Goal: Task Accomplishment & Management: Use online tool/utility

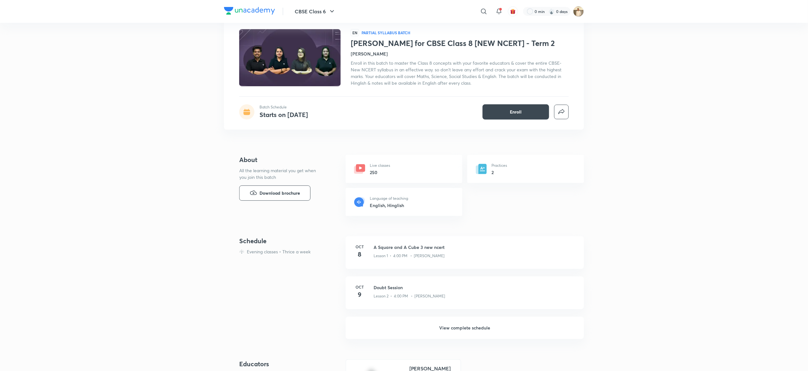
click at [474, 323] on h6 "View complete schedule" at bounding box center [465, 328] width 238 height 22
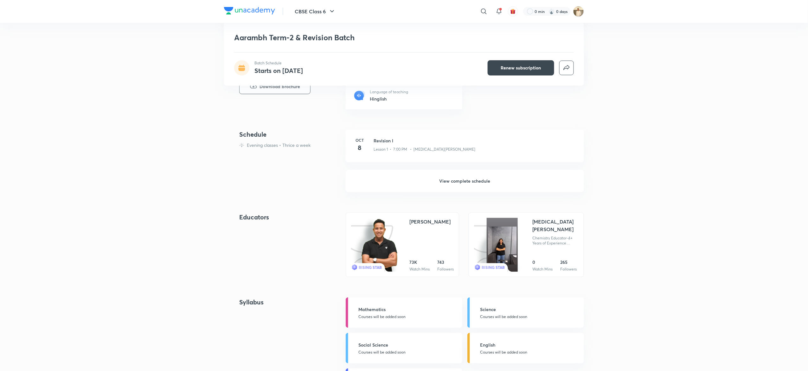
scroll to position [144, 0]
click at [452, 180] on h6 "View complete schedule" at bounding box center [465, 180] width 238 height 22
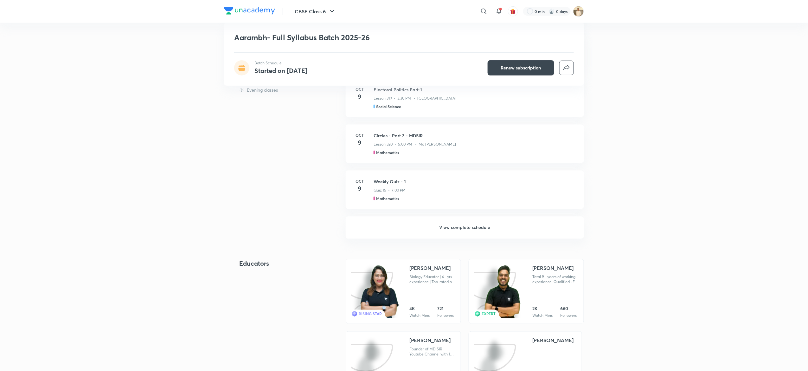
scroll to position [404, 0]
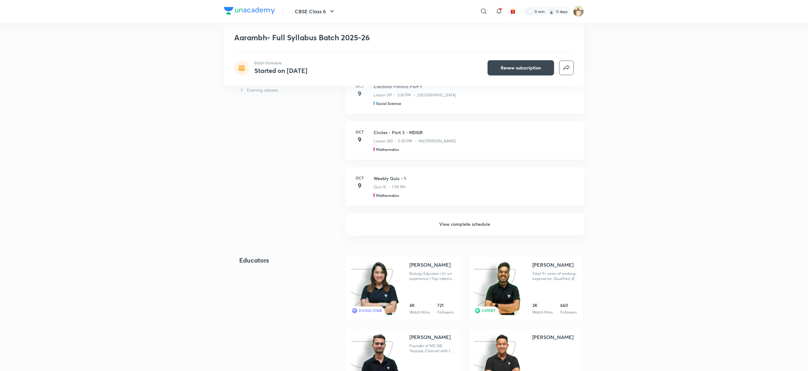
click at [475, 225] on h6 "View complete schedule" at bounding box center [465, 224] width 238 height 22
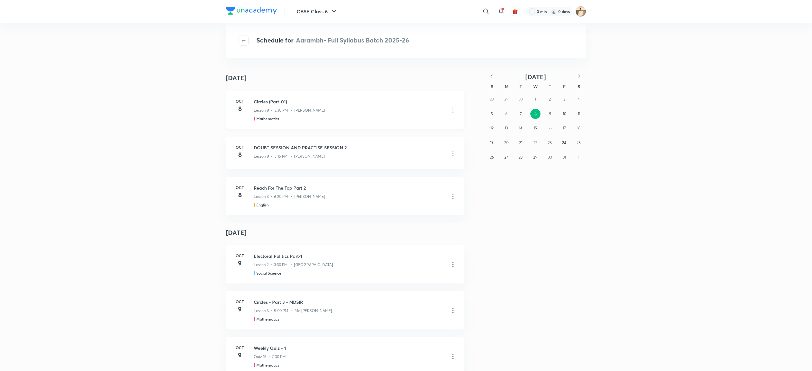
click at [449, 110] on icon at bounding box center [453, 110] width 8 height 8
click at [414, 126] on p "Go to course page" at bounding box center [403, 125] width 38 height 7
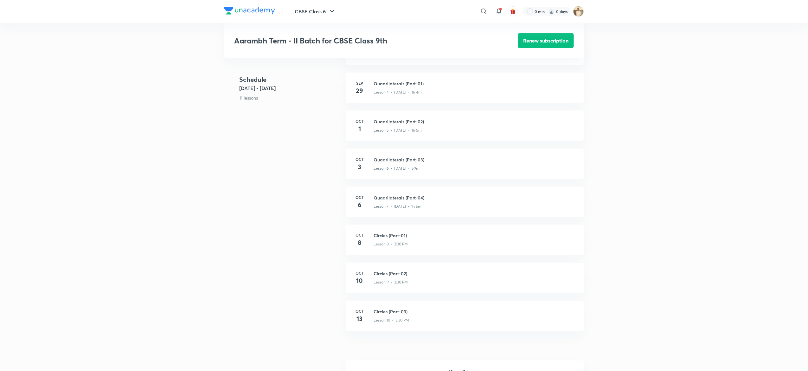
scroll to position [375, 0]
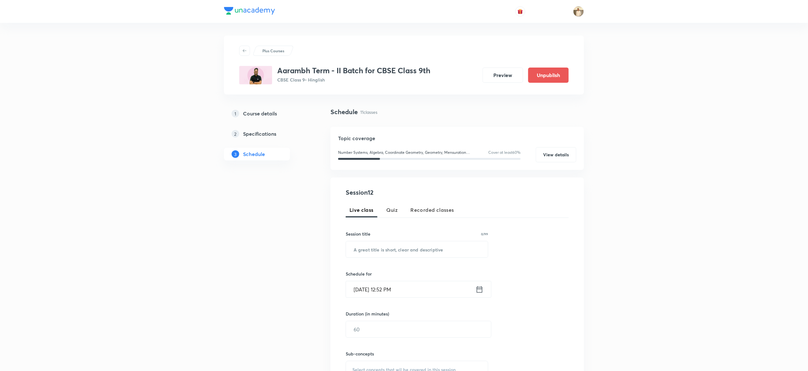
click at [248, 114] on h5 "Course details" at bounding box center [260, 114] width 34 height 8
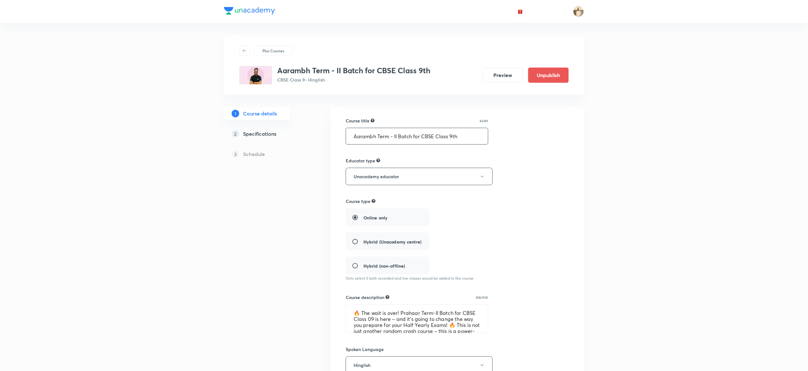
click at [440, 139] on input "Aarambh Term - II Batch for CBSE Class 9th" at bounding box center [417, 136] width 142 height 16
click at [427, 321] on textarea "🔥 The wait is over! Prahaar Term-II Batch for CBSE Class 09 is here – and it’s …" at bounding box center [417, 319] width 142 height 28
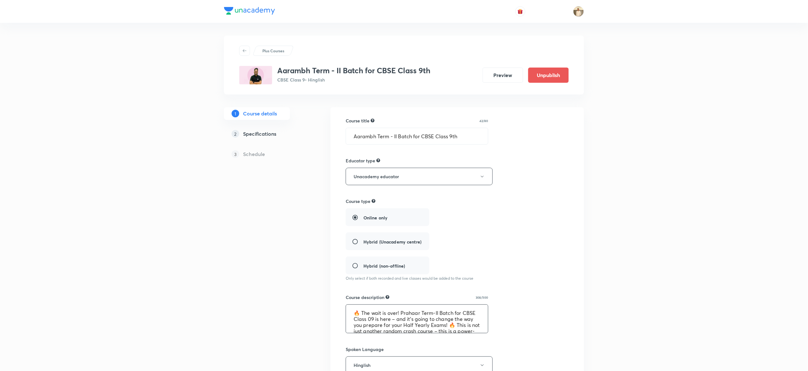
click at [427, 321] on textarea "🔥 The wait is over! Prahaar Term-II Batch for CBSE Class 09 is here – and it’s …" at bounding box center [417, 319] width 142 height 28
click at [243, 133] on div "2 Specifications" at bounding box center [269, 134] width 74 height 8
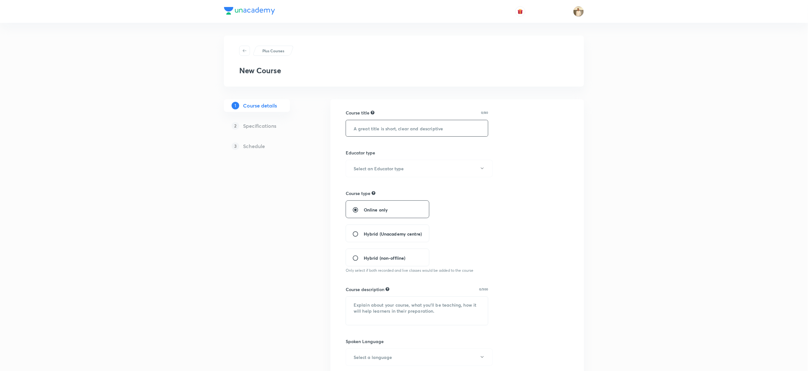
click at [431, 123] on input "text" at bounding box center [417, 128] width 142 height 16
paste input "Aarambh Term - II Batch for CBSE Class 9th"
type input "Aarambh Term - II Batch for CBSE Class 9th"
click at [455, 172] on button "Select an Educator type" at bounding box center [419, 168] width 147 height 17
click at [353, 187] on span "Unacademy educator" at bounding box center [416, 189] width 139 height 7
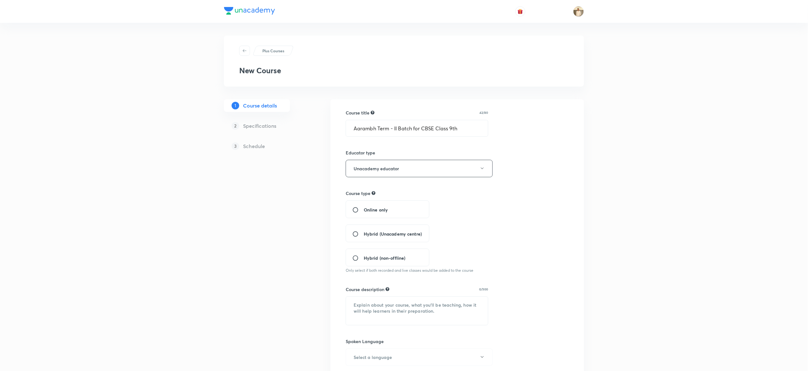
click at [365, 207] on span "Online only" at bounding box center [376, 209] width 24 height 7
click at [364, 207] on input "Online only" at bounding box center [358, 210] width 11 height 6
radio input "true"
click at [396, 301] on textarea at bounding box center [417, 311] width 142 height 28
paste textarea "🔥 The wait is over! Prahaar Term-II Batch for CBSE Class 09 is here – and it’s …"
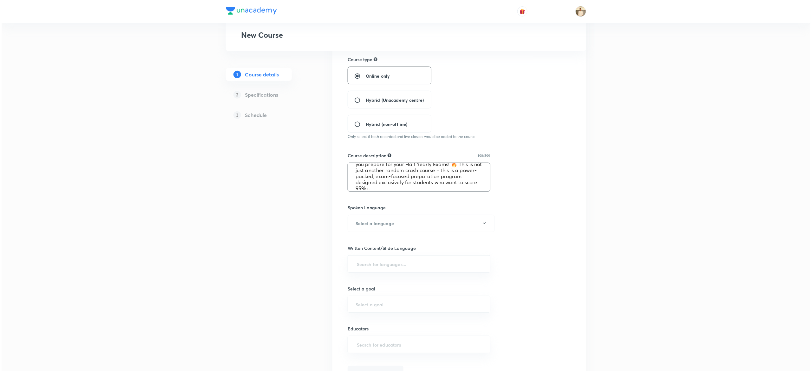
scroll to position [136, 0]
type textarea "🔥 The wait is over! Prahaar Term-II Batch for CBSE Class 09 is here – and it’s …"
click at [448, 216] on button "Select a language" at bounding box center [419, 220] width 147 height 17
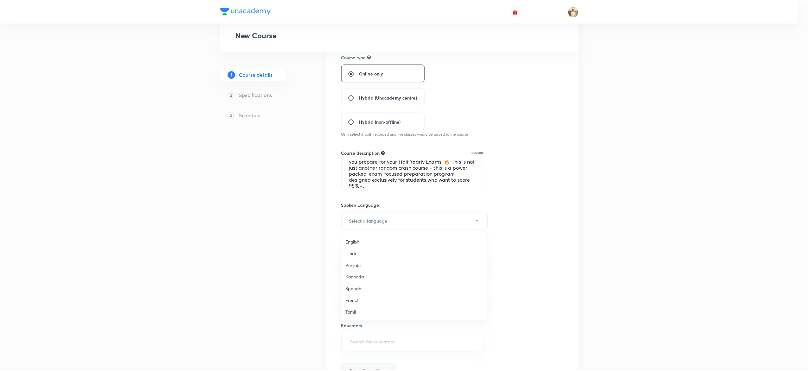
scroll to position [188, 0]
click at [356, 315] on span "Hinglish" at bounding box center [416, 312] width 139 height 7
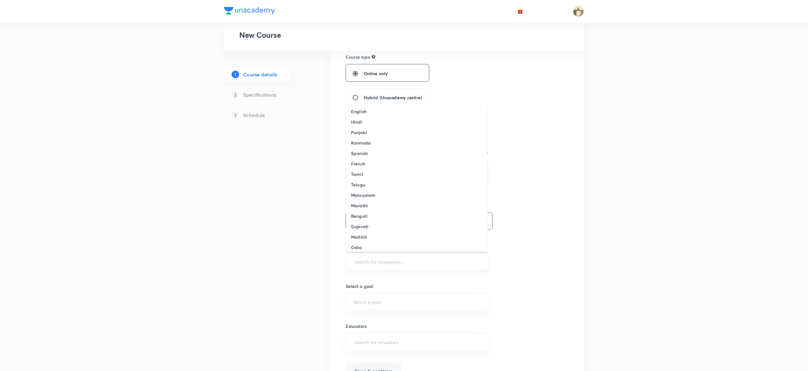
click at [383, 266] on input "text" at bounding box center [417, 262] width 127 height 12
click at [378, 108] on li "English" at bounding box center [417, 111] width 142 height 10
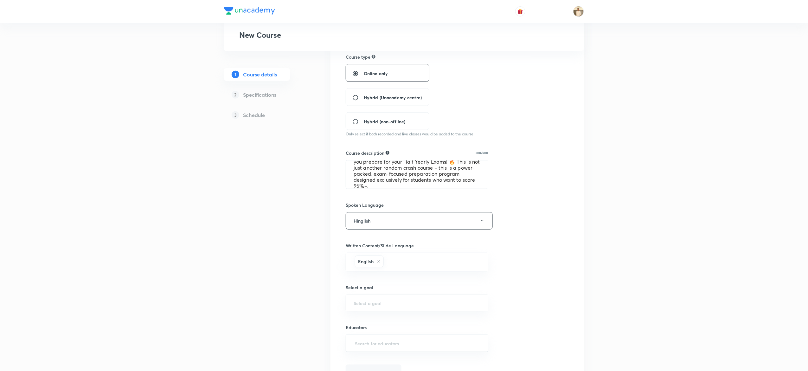
scroll to position [177, 0]
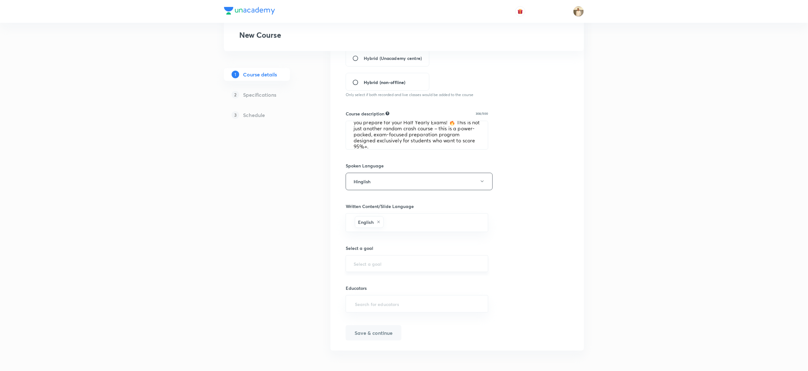
click at [380, 256] on div "​" at bounding box center [417, 263] width 143 height 17
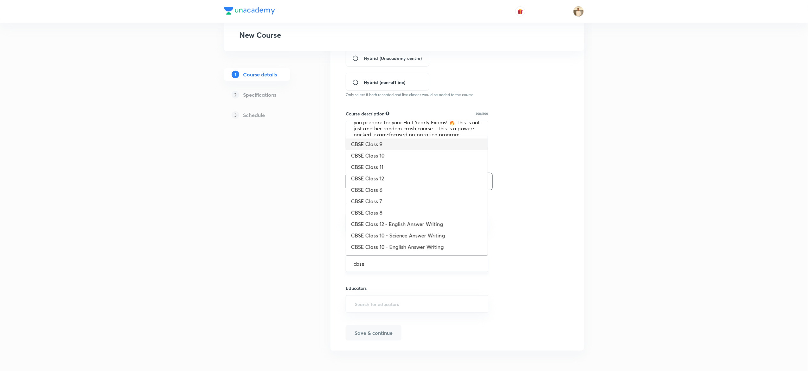
type input "CBSE Class 9"
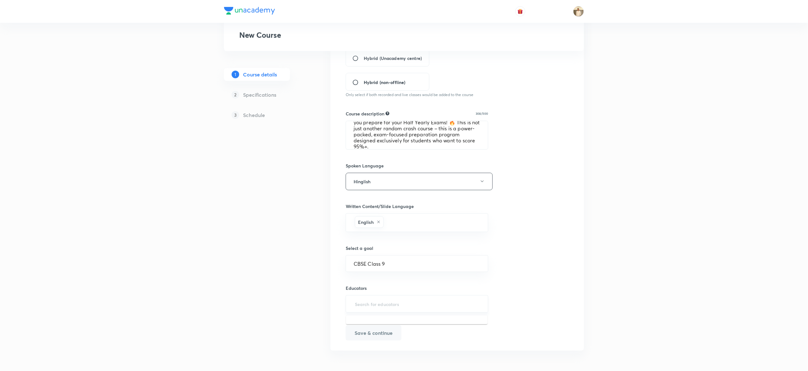
click at [391, 305] on input "text" at bounding box center [417, 304] width 127 height 12
paste input "unacademy-user-C3F8V4N5ATW5"
type input "unacademy-user-C3F8V4N5ATW5"
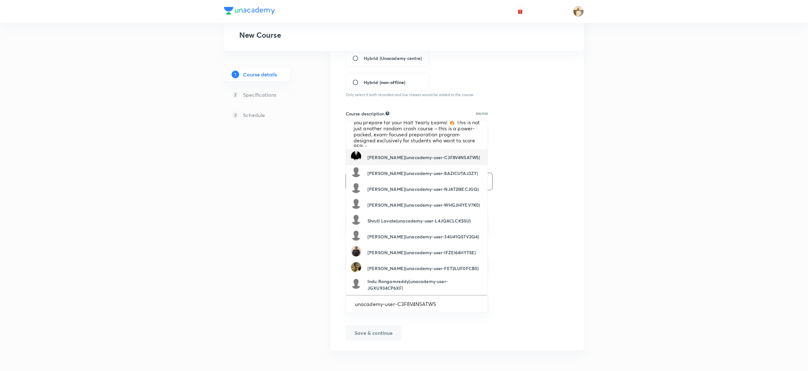
click at [420, 156] on h6 "Abhinay Kumar Rai(unacademy-user-C3F8V4N5ATW5)" at bounding box center [424, 157] width 113 height 7
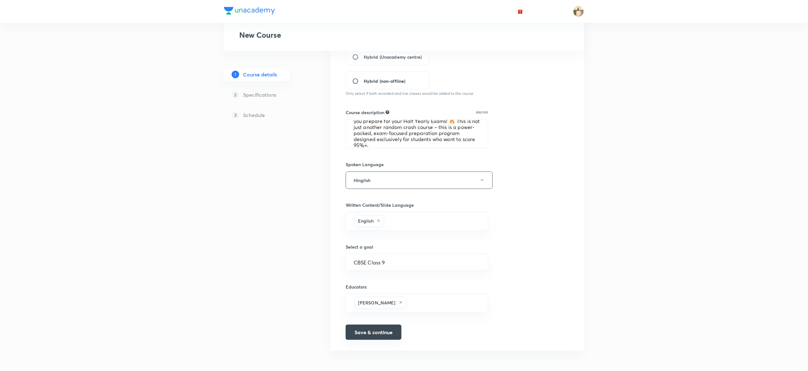
click at [377, 340] on button "Save & continue" at bounding box center [374, 332] width 56 height 15
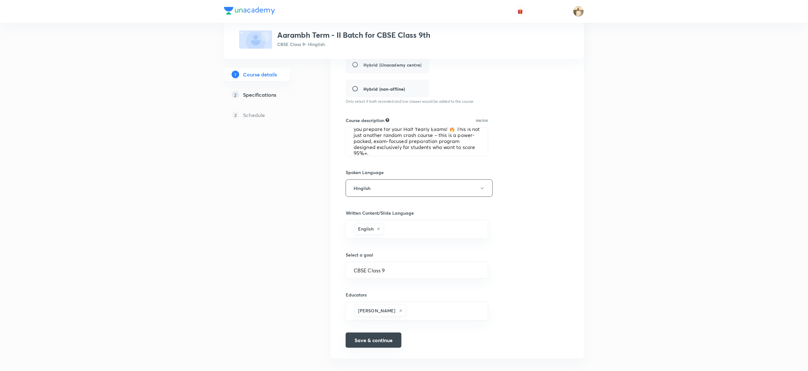
scroll to position [185, 0]
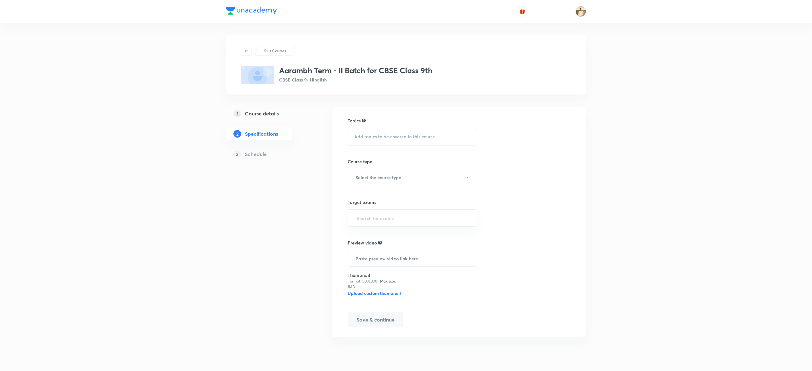
click at [393, 139] on span "Add topics to be covered in this course" at bounding box center [394, 136] width 81 height 5
type input "num"
click at [386, 243] on span "ber Systems" at bounding box center [384, 246] width 25 height 6
checkbox input "true"
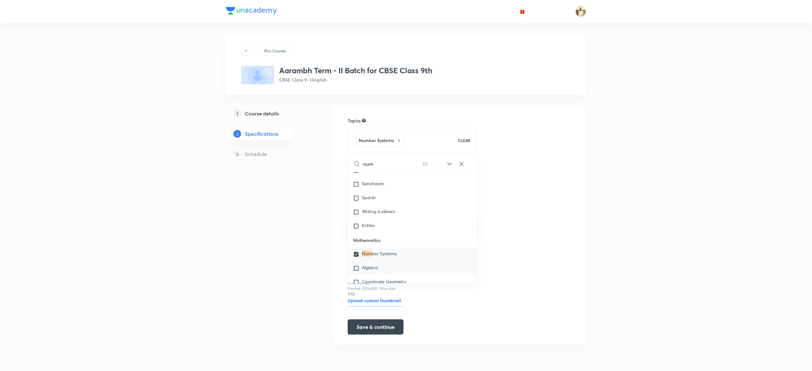
click at [358, 269] on input "checkbox" at bounding box center [357, 268] width 9 height 6
checkbox input "true"
click at [370, 211] on div "Coordinate Geometry" at bounding box center [412, 208] width 129 height 14
checkbox input "true"
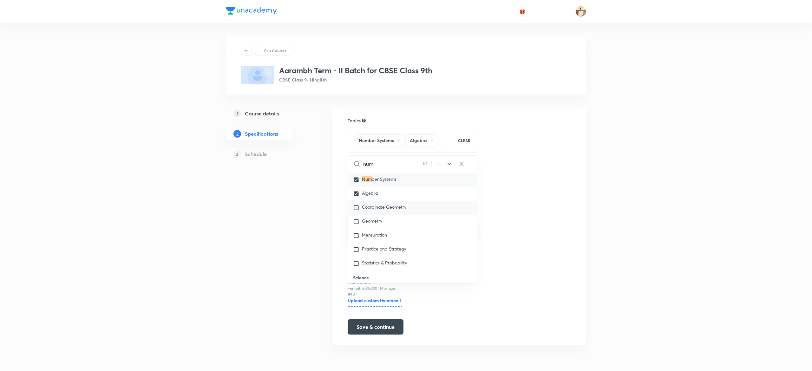
checkbox input "true"
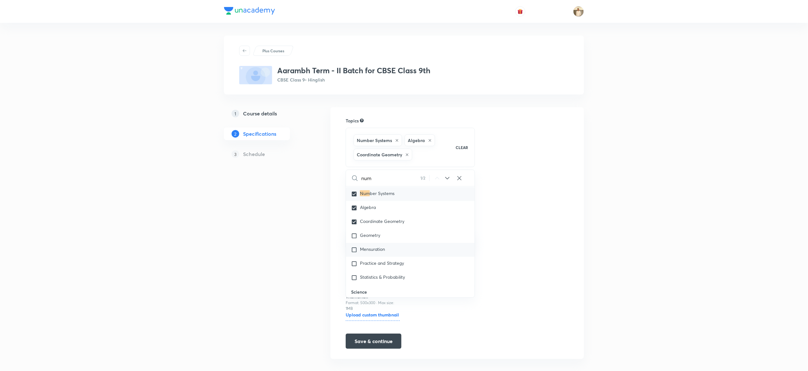
click at [396, 251] on div "Mensuration" at bounding box center [410, 250] width 129 height 14
checkbox input "true"
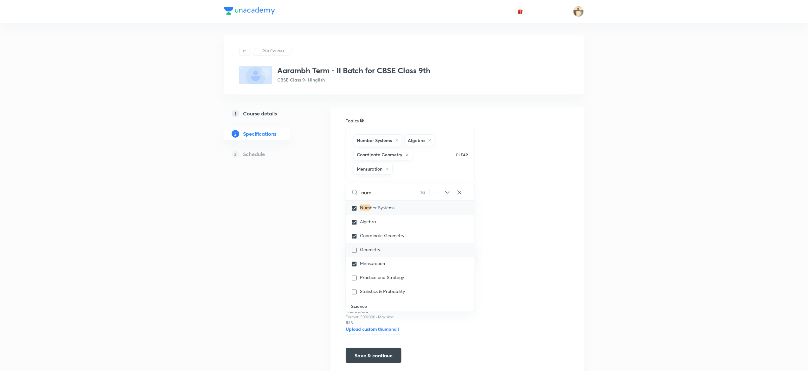
click at [392, 247] on div "Geometry" at bounding box center [410, 250] width 129 height 14
checkbox input "true"
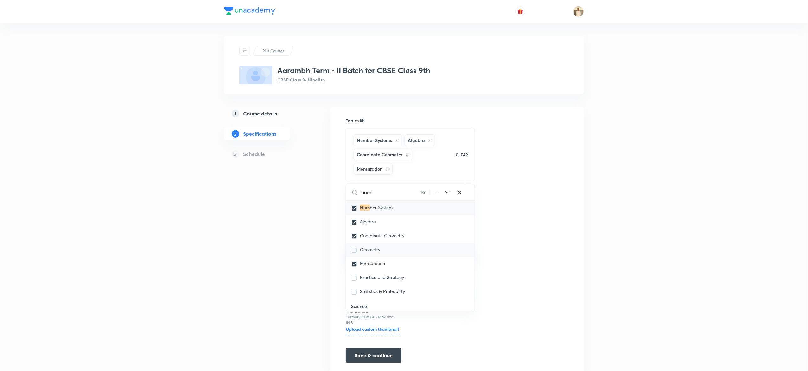
checkbox input "true"
click at [573, 263] on div "Topics Number Systems Algebra Coordinate Geometry Mensuration Geometry CLEAR nu…" at bounding box center [458, 240] width 254 height 266
click at [382, 216] on h6 "Select the course type" at bounding box center [377, 213] width 46 height 7
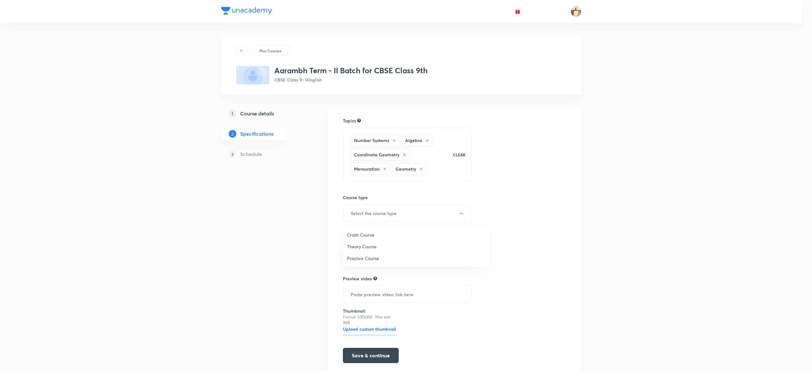
click at [382, 256] on span "Practice Course" at bounding box center [416, 258] width 139 height 7
click at [412, 263] on div "​" at bounding box center [410, 253] width 129 height 17
type input "cbse"
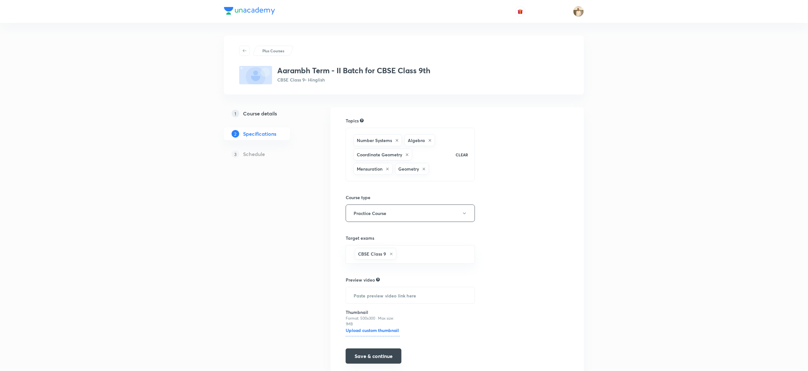
click at [380, 358] on button "Save & continue" at bounding box center [374, 355] width 56 height 15
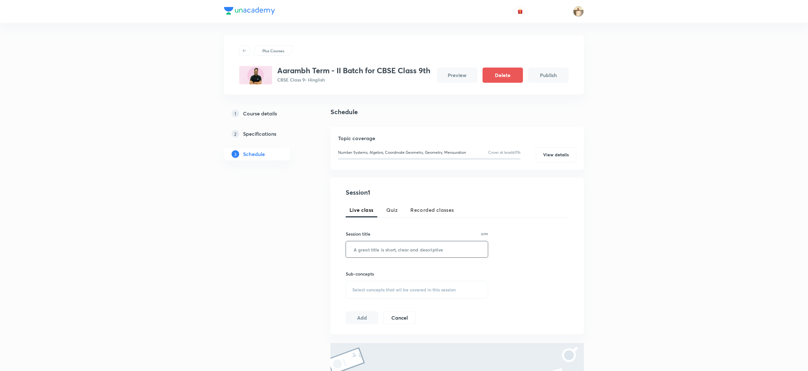
click at [385, 244] on input "text" at bounding box center [417, 249] width 142 height 16
paste input "Circles (Part-01)"
type input "Circles (Part-01)"
click at [371, 285] on div "Select concepts that wil be covered in this session" at bounding box center [417, 290] width 143 height 18
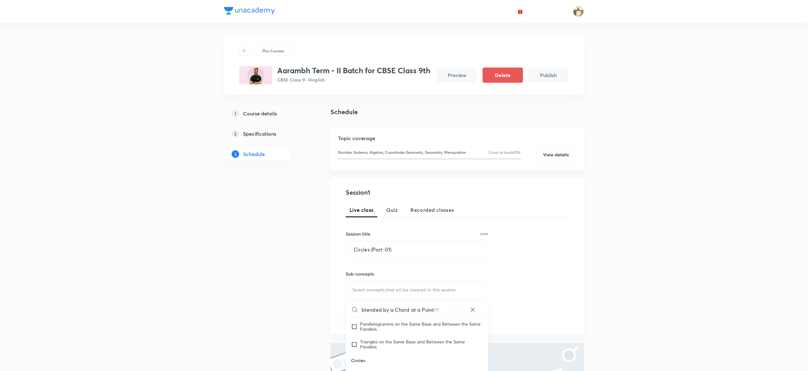
scroll to position [90, 0]
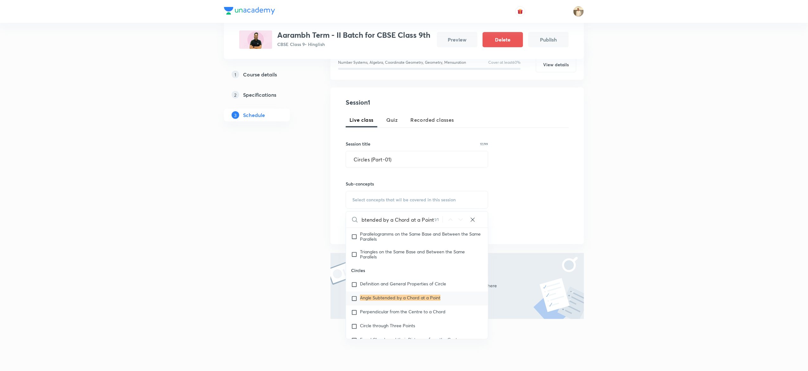
type input "Angle Subtended by a Chord at a Point"
click at [620, 263] on div "Plus Courses Aarambh Term - II Batch for CBSE Class 9th CBSE Class 9 • Hinglish…" at bounding box center [404, 140] width 808 height 461
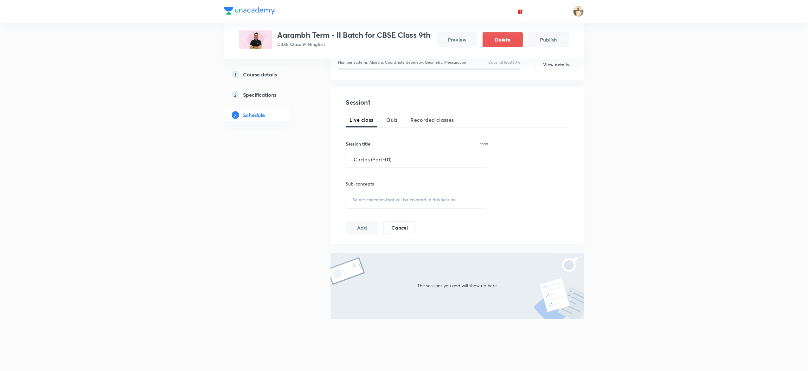
click at [436, 199] on span "Select concepts that wil be covered in this session" at bounding box center [404, 199] width 103 height 5
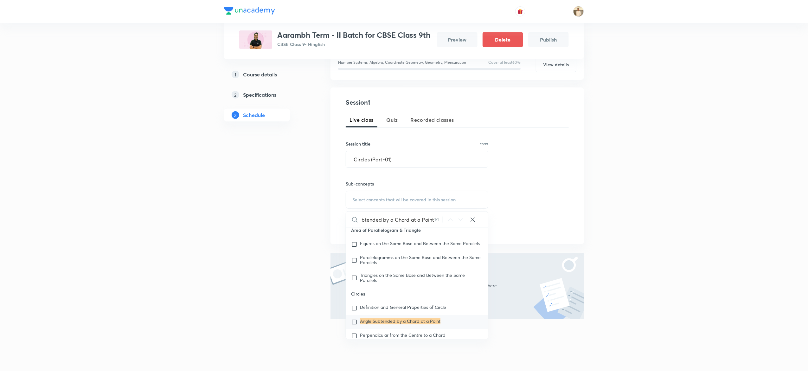
scroll to position [684, 0]
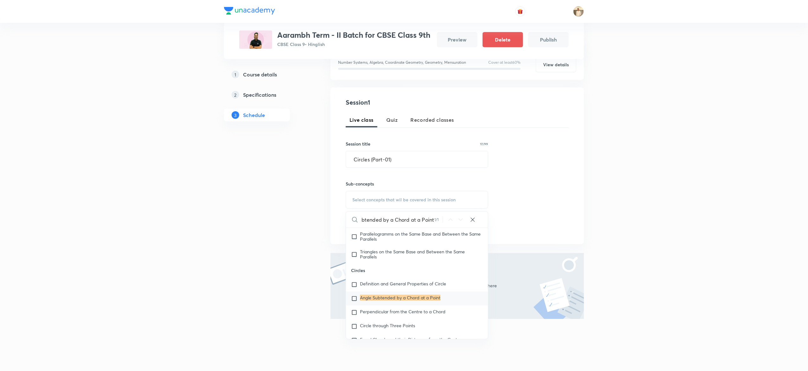
type input "Angle Subtended by a Chord at a Point"
click at [383, 301] on mark "Angle Subtended by a Chord at a Point" at bounding box center [400, 298] width 81 height 6
checkbox input "true"
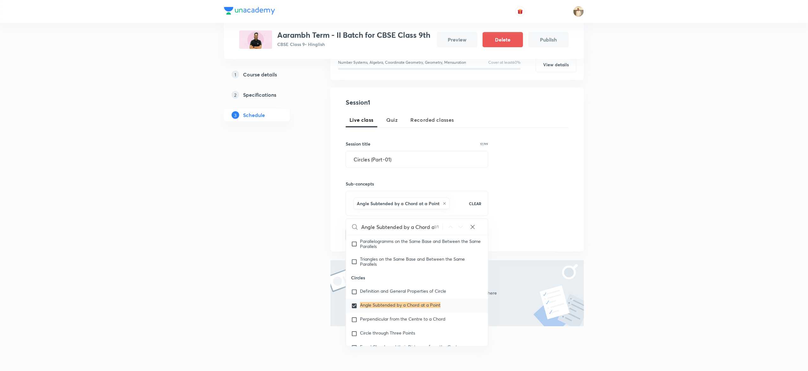
click at [629, 255] on div "Plus Courses Aarambh Term - II Batch for CBSE Class 9th CBSE Class 9 • Hinglish…" at bounding box center [404, 144] width 808 height 468
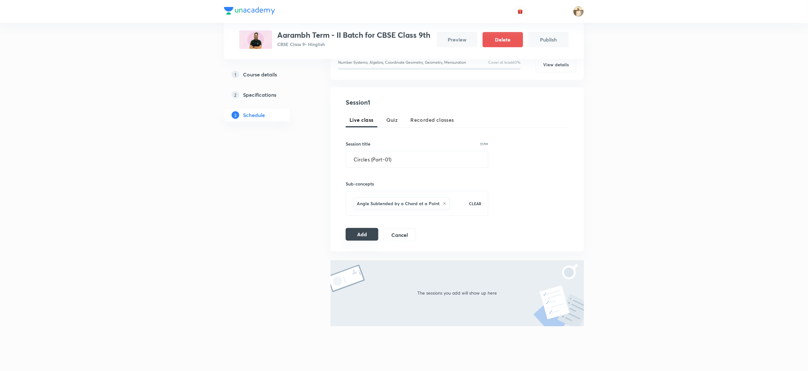
click at [354, 237] on button "Add" at bounding box center [362, 234] width 33 height 13
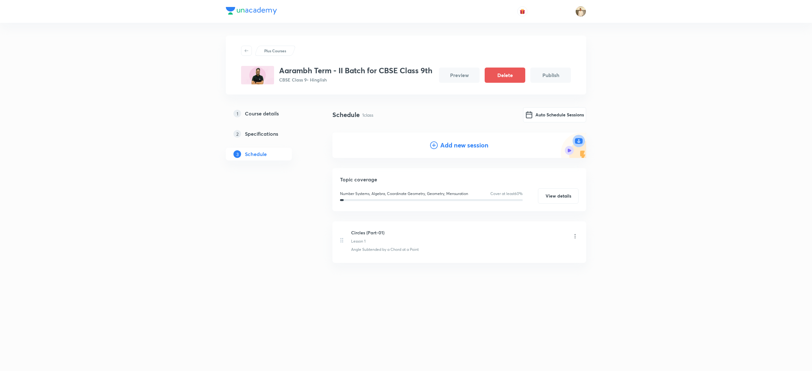
click at [437, 143] on icon at bounding box center [434, 145] width 8 height 8
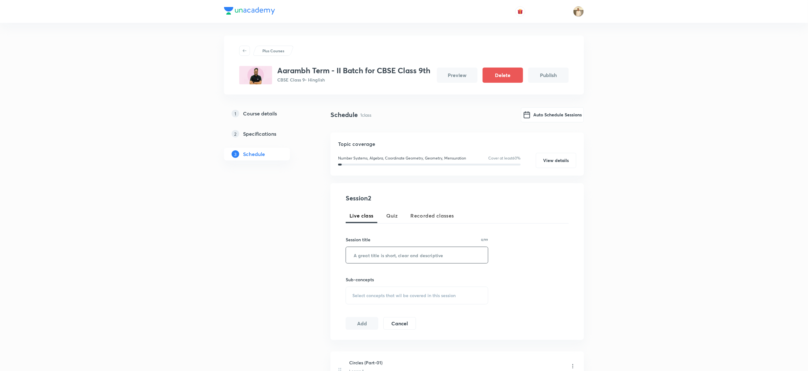
click at [390, 261] on input "text" at bounding box center [417, 255] width 142 height 16
paste input "Circles (Part-02)"
type input "Circles (Part-02)"
click at [402, 290] on div "Select concepts that wil be covered in this session" at bounding box center [417, 296] width 143 height 18
paste input "Circle through Three Points"
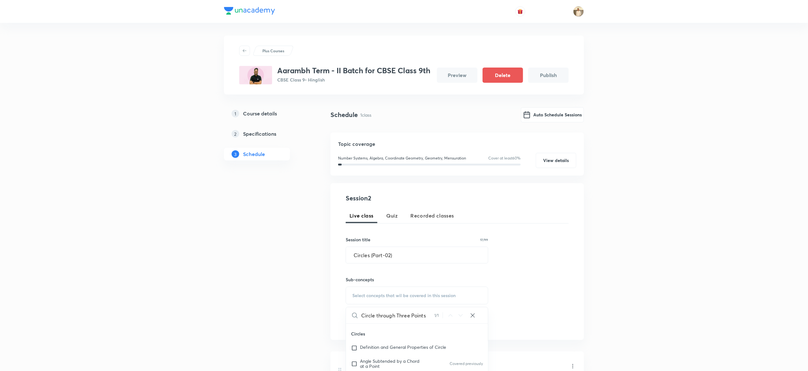
scroll to position [82, 0]
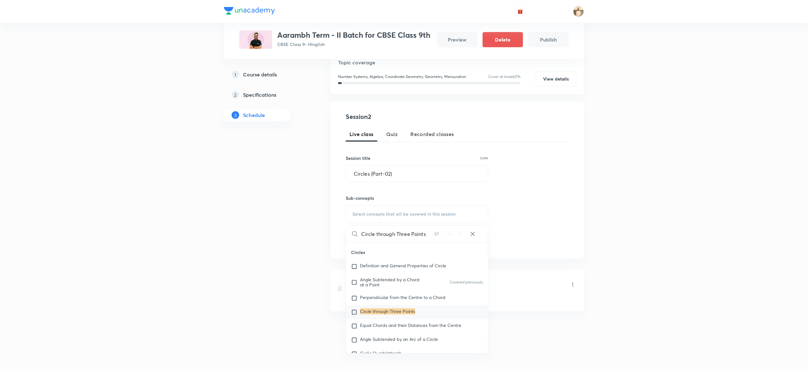
type input "Circle through Three Points"
click at [366, 317] on div "Circle through Three Points" at bounding box center [417, 312] width 142 height 14
checkbox input "true"
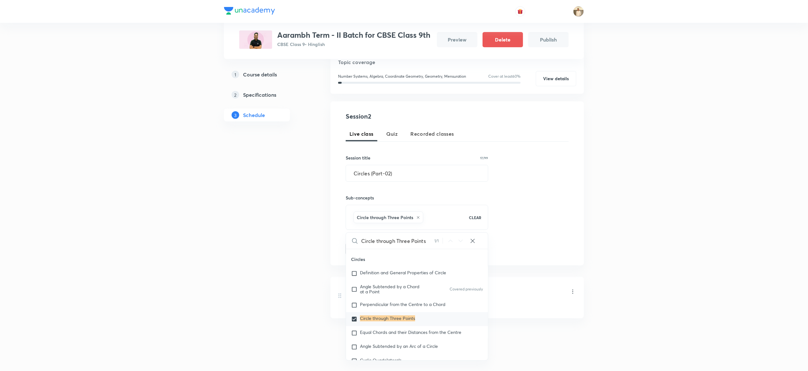
click at [667, 187] on div "Plus Courses Aarambh Term - II Batch for CBSE Class 9th CBSE Class 9 • Hinglish…" at bounding box center [404, 148] width 808 height 460
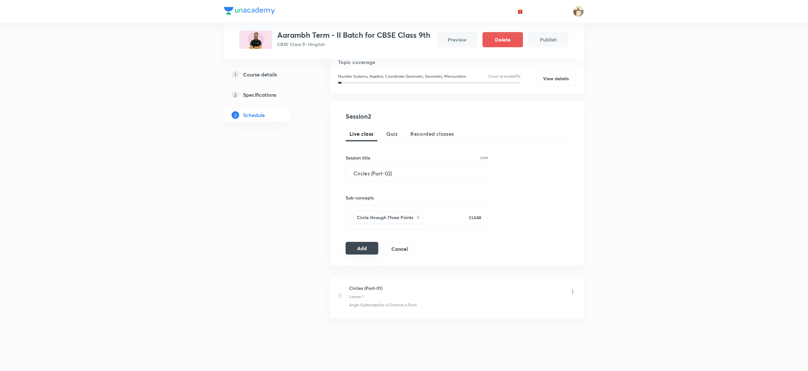
click at [368, 243] on button "Add" at bounding box center [362, 248] width 33 height 13
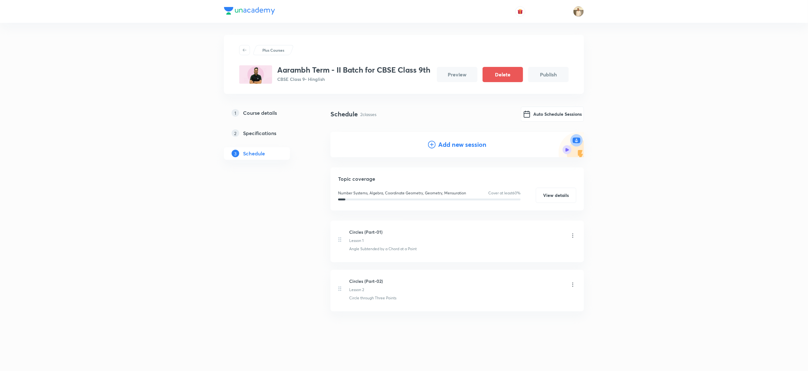
scroll to position [1, 0]
click at [455, 143] on h4 "Add new session" at bounding box center [462, 145] width 48 height 10
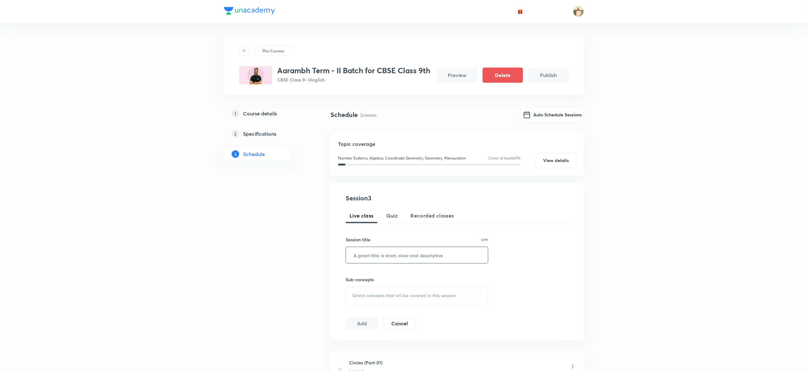
click at [411, 260] on input "text" at bounding box center [417, 255] width 142 height 16
paste input "Circles (Part-03)"
type input "Circles (Part-03)"
click at [391, 290] on div "Select concepts that wil be covered in this session" at bounding box center [417, 296] width 143 height 18
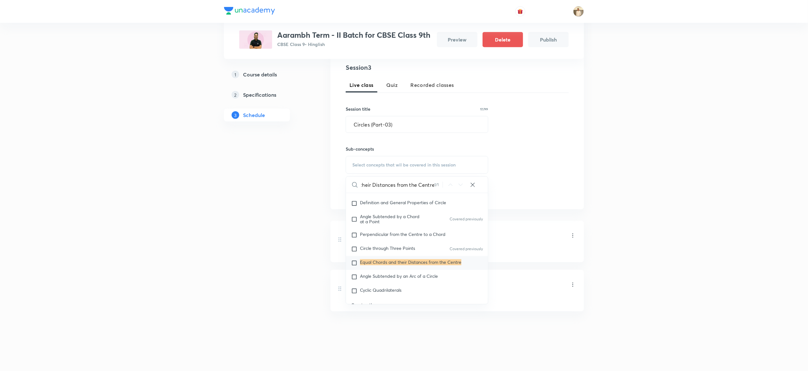
type input "Equal Chords and their Distances from the Centre"
click at [422, 269] on div "Equal Chords and their Distances from the Centre" at bounding box center [417, 263] width 142 height 14
checkbox input "true"
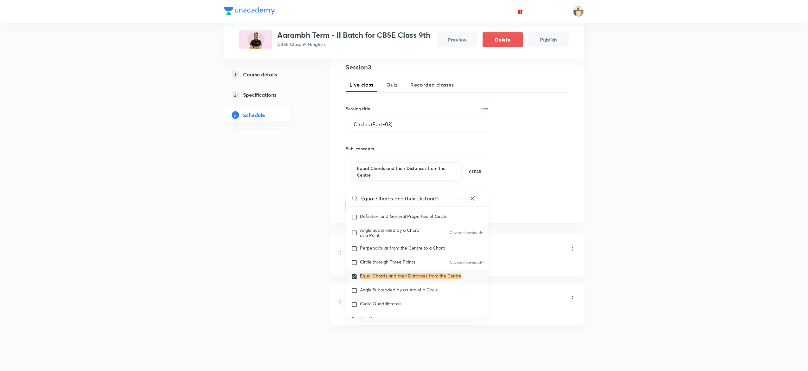
click at [623, 193] on div "Plus Courses Aarambh Term - II Batch for CBSE Class 9th CBSE Class 9 • Hinglish…" at bounding box center [404, 127] width 808 height 516
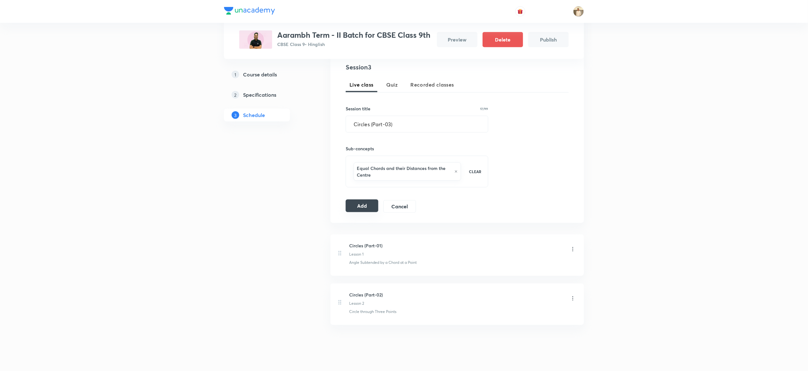
click at [366, 201] on button "Add" at bounding box center [362, 205] width 33 height 13
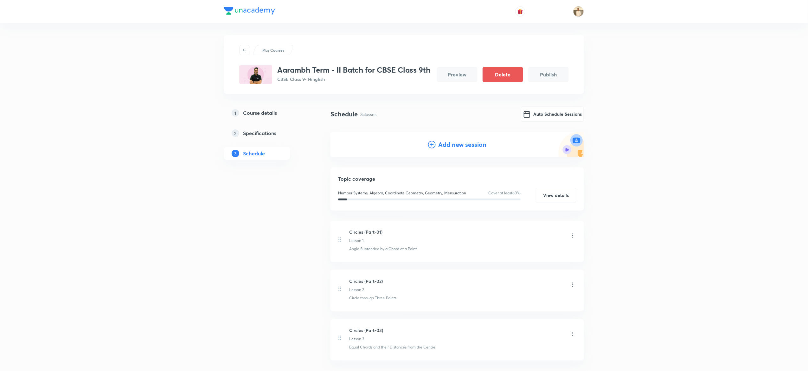
click at [458, 140] on h4 "Add new session" at bounding box center [462, 145] width 48 height 10
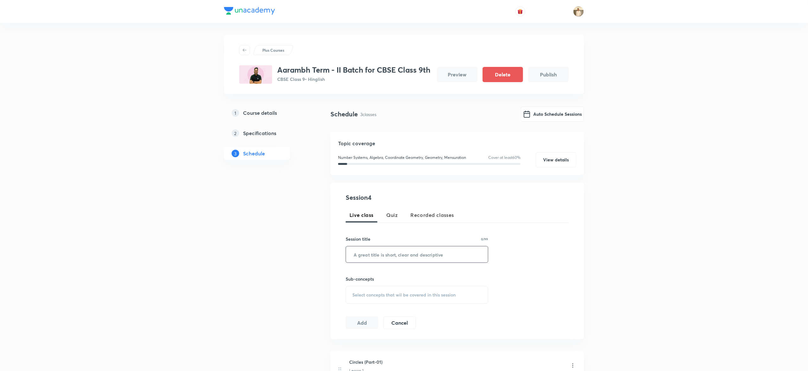
click at [387, 257] on input "text" at bounding box center [417, 254] width 142 height 16
paste input "Circles (Part-04)"
type input "Circles (Part-04)"
click at [379, 296] on span "Select concepts that wil be covered in this session" at bounding box center [404, 294] width 103 height 5
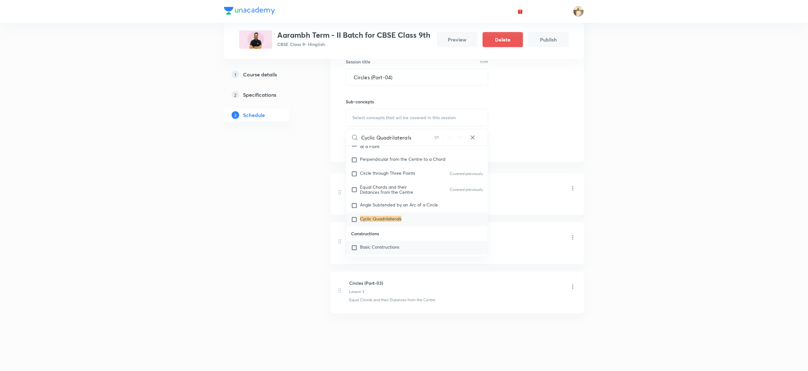
scroll to position [178, 0]
type input "Cyclic Quadrilaterals"
click at [385, 222] on mark "Cyclic Quadrilaterals" at bounding box center [381, 219] width 42 height 6
checkbox input "true"
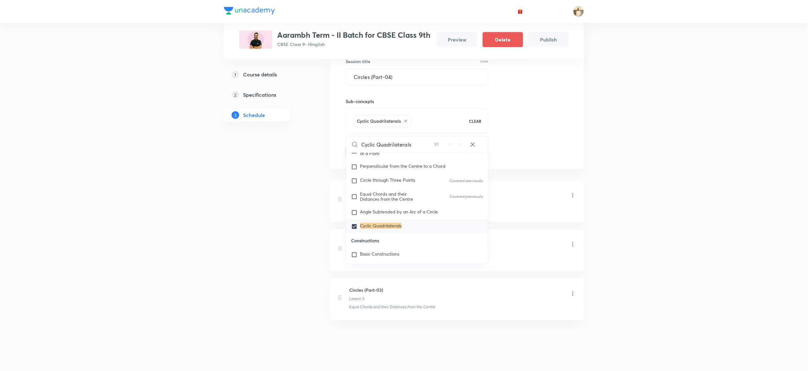
click at [619, 199] on div "Plus Courses Aarambh Term - II Batch for CBSE Class 9th CBSE Class 9 • Hinglish…" at bounding box center [404, 101] width 808 height 558
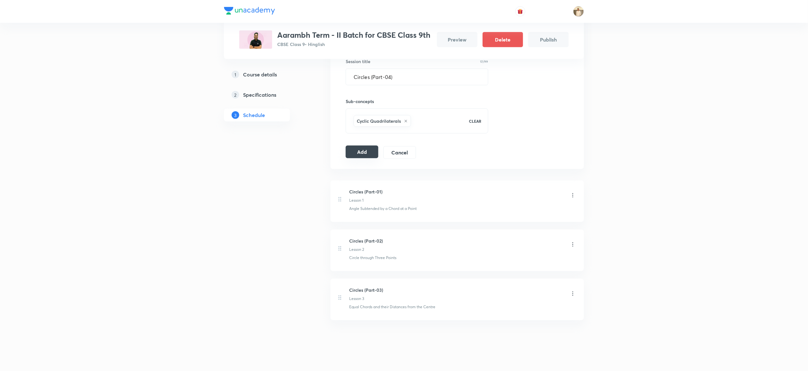
click at [363, 149] on button "Add" at bounding box center [362, 152] width 33 height 13
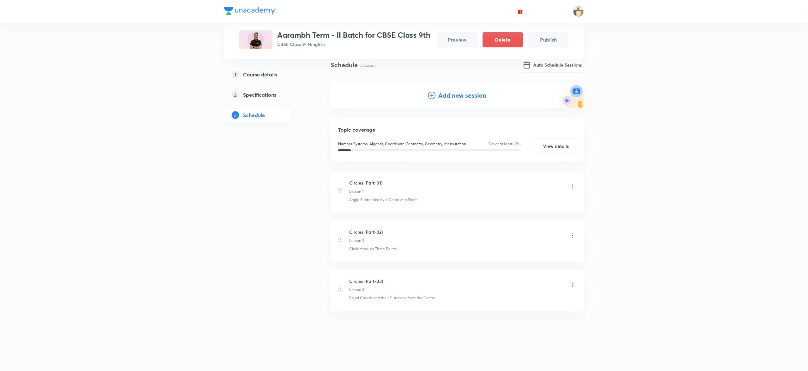
scroll to position [50, 0]
click at [539, 67] on button "Auto Schedule Sessions" at bounding box center [552, 63] width 63 height 15
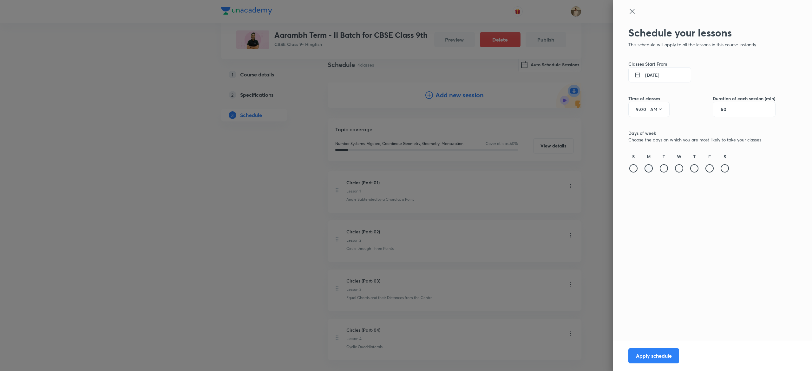
click at [649, 166] on div at bounding box center [648, 168] width 8 height 8
click at [679, 169] on div at bounding box center [679, 168] width 8 height 8
click at [710, 171] on div at bounding box center [709, 168] width 8 height 8
click at [636, 108] on input "9" at bounding box center [635, 109] width 8 height 5
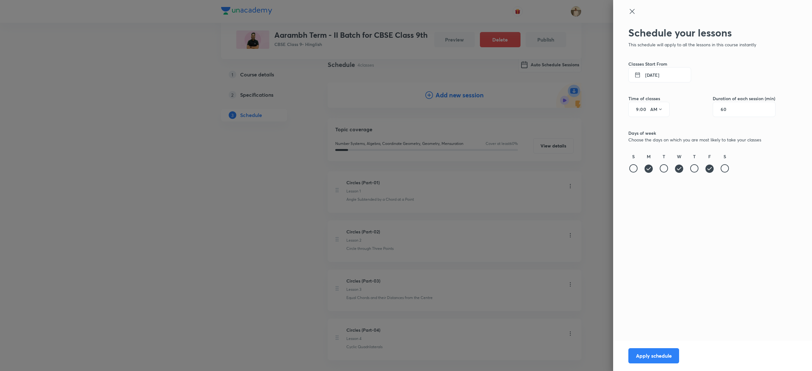
type input "3"
type input "30"
click at [660, 107] on icon at bounding box center [660, 109] width 5 height 5
click at [659, 127] on div "PM" at bounding box center [656, 125] width 23 height 15
click at [667, 354] on button "Apply schedule" at bounding box center [653, 354] width 51 height 15
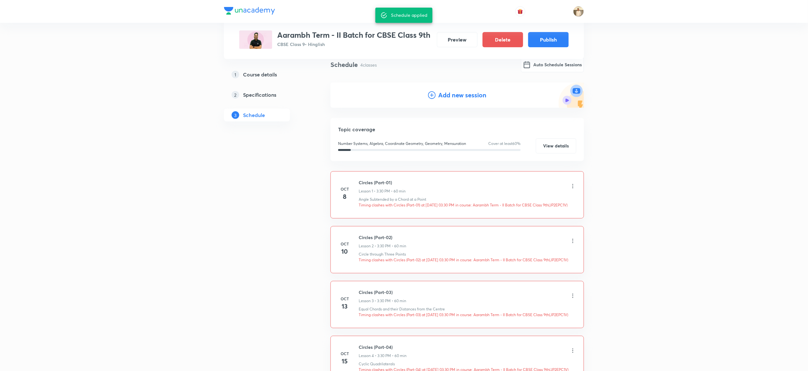
scroll to position [145, 0]
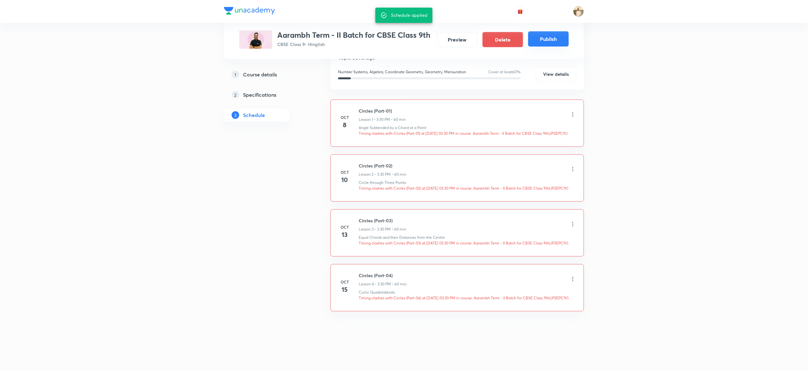
click at [555, 40] on button "Publish" at bounding box center [549, 38] width 41 height 15
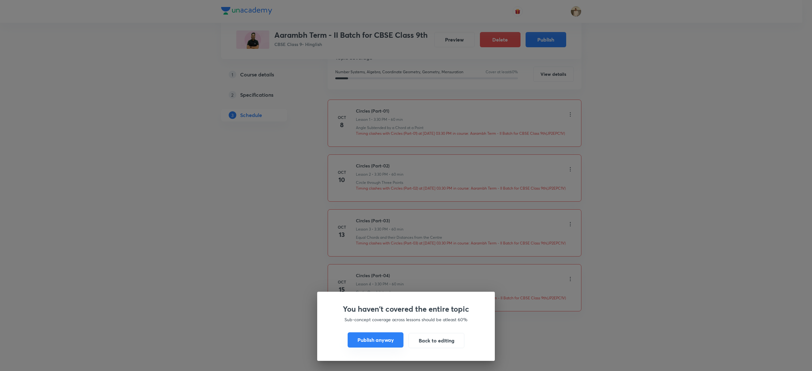
click at [372, 345] on button "Publish anyway" at bounding box center [375, 339] width 56 height 15
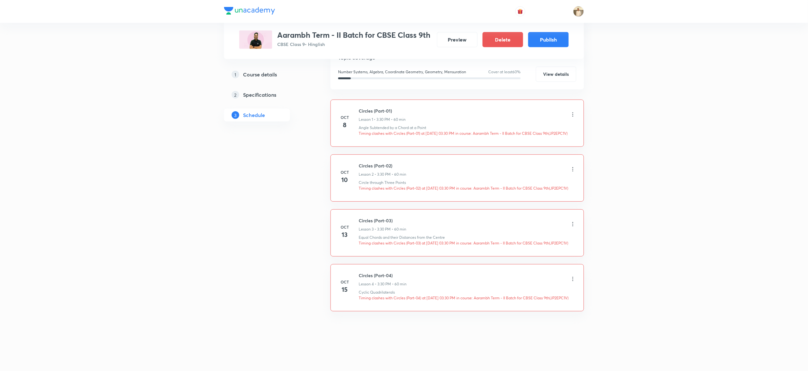
scroll to position [94, 0]
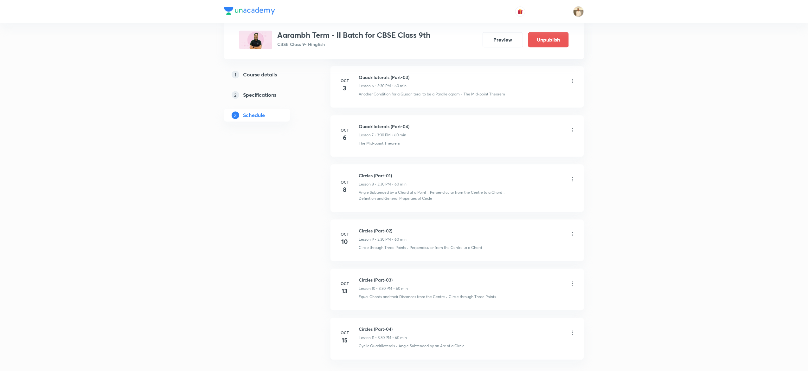
scroll to position [674, 0]
click at [374, 123] on li "Oct 8 Circles (Part-01) Lesson 8 • 3:30 PM • 60 min Angle Subtended by a Chord …" at bounding box center [458, 139] width 254 height 47
copy h6 "Circles (Part-01)"
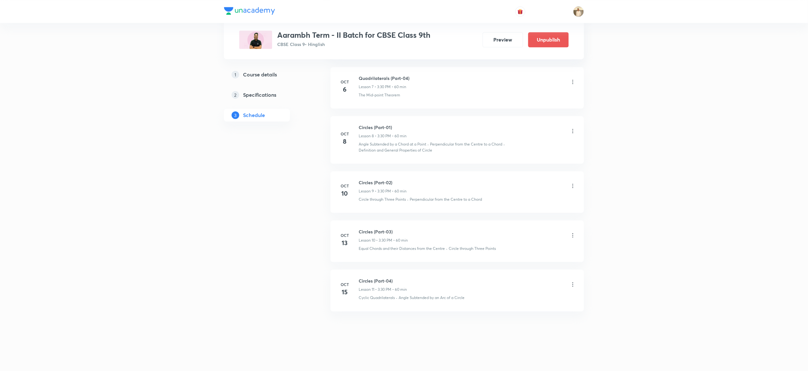
click at [372, 144] on p "Angle Subtended by a Chord at a Point" at bounding box center [393, 144] width 68 height 6
copy p "Angle Subtended by a Chord at a Point"
click at [365, 182] on h6 "Circles (Part-02)" at bounding box center [383, 182] width 48 height 7
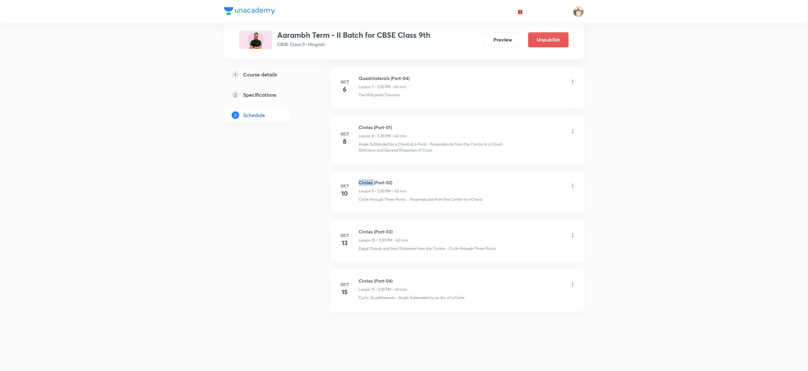
click at [365, 182] on h6 "Circles (Part-02)" at bounding box center [383, 182] width 48 height 7
copy h6 "Circles (Part-02)"
click at [372, 198] on p "Circle through Three Points" at bounding box center [382, 200] width 47 height 6
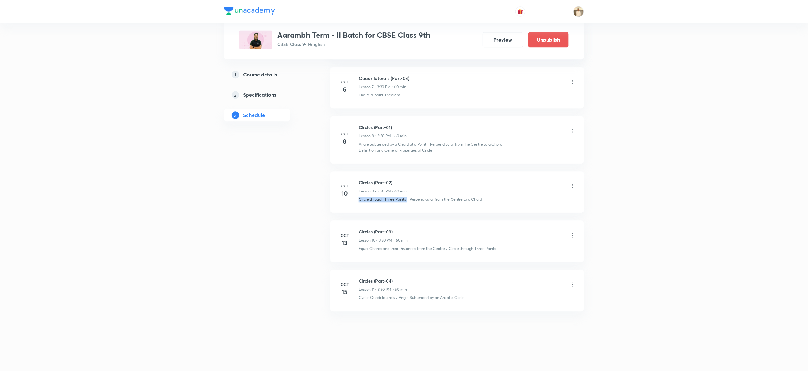
click at [372, 198] on p "Circle through Three Points" at bounding box center [382, 200] width 47 height 6
copy p "Circle through Three Points"
click at [379, 228] on li "Oct 13 Circles (Part-03) Lesson 10 • 3:30 PM • 60 min Equal Chords and their Di…" at bounding box center [458, 241] width 254 height 42
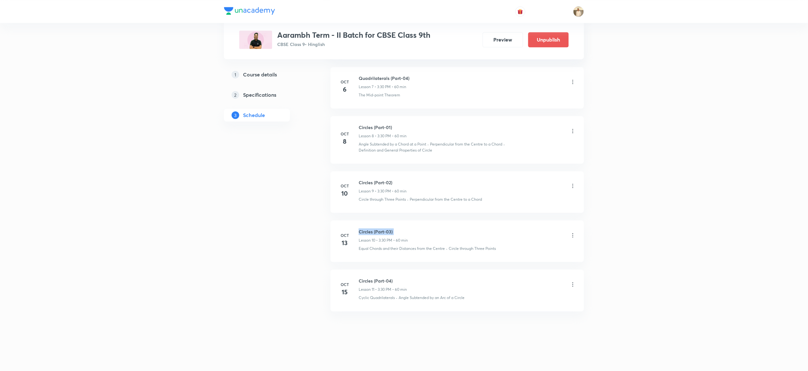
copy h6 "Circles (Part-03)"
click at [371, 248] on p "Equal Chords and their Distances from the Centre" at bounding box center [402, 249] width 86 height 6
copy p "Equal Chords and their Distances from the Centre"
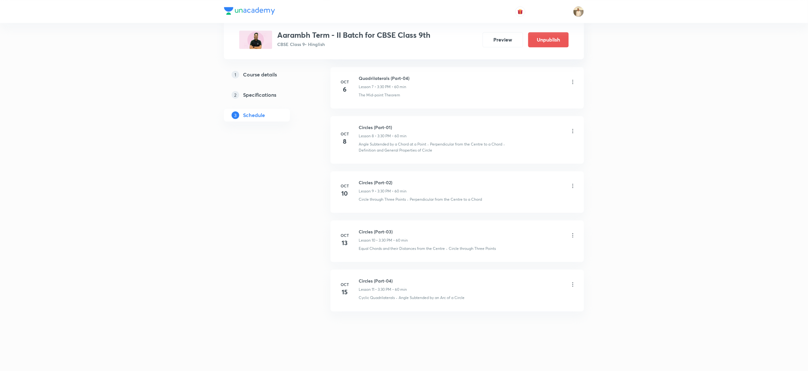
click at [373, 278] on h6 "Circles (Part-04)" at bounding box center [383, 280] width 48 height 7
copy h6 "Circles (Part-04)"
click at [376, 298] on p "Cyclic Quadrilaterals" at bounding box center [377, 298] width 36 height 6
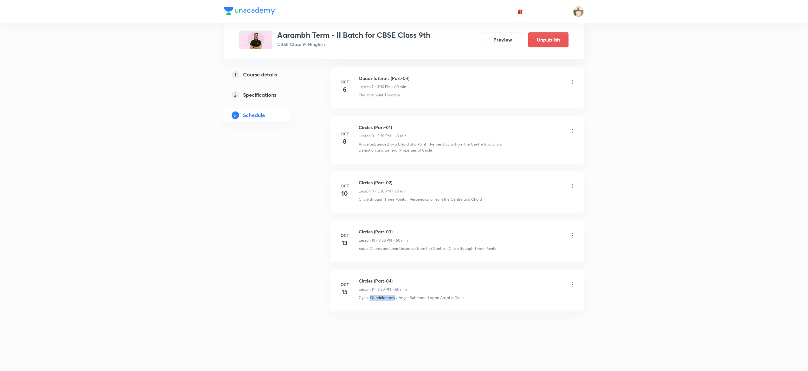
click at [376, 298] on p "Cyclic Quadrilaterals" at bounding box center [377, 298] width 36 height 6
copy p "Cyclic Quadrilaterals"
click at [574, 131] on icon at bounding box center [573, 131] width 6 height 6
click at [547, 160] on li "Delete" at bounding box center [537, 159] width 69 height 12
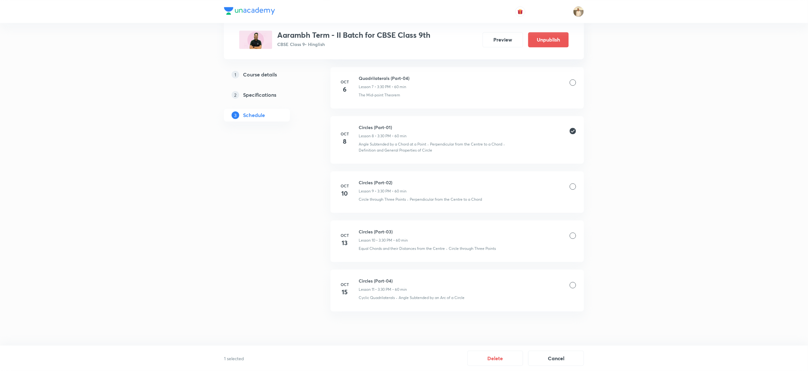
click at [573, 184] on div at bounding box center [573, 186] width 6 height 6
click at [574, 236] on div at bounding box center [573, 235] width 6 height 6
click at [575, 285] on div at bounding box center [573, 285] width 6 height 6
click at [491, 356] on button "Delete" at bounding box center [496, 357] width 56 height 15
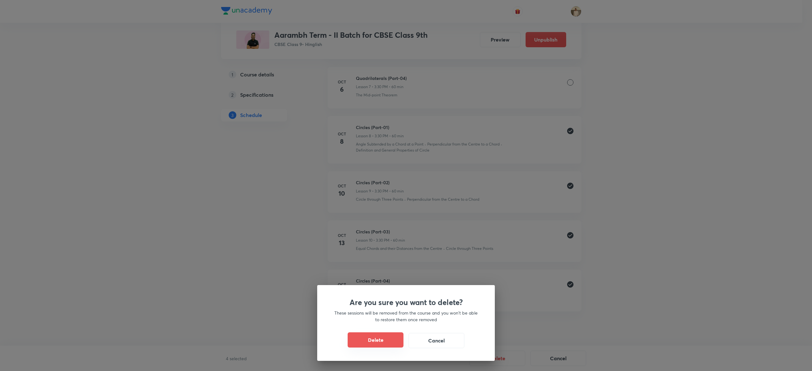
click at [366, 339] on button "Delete" at bounding box center [375, 339] width 56 height 15
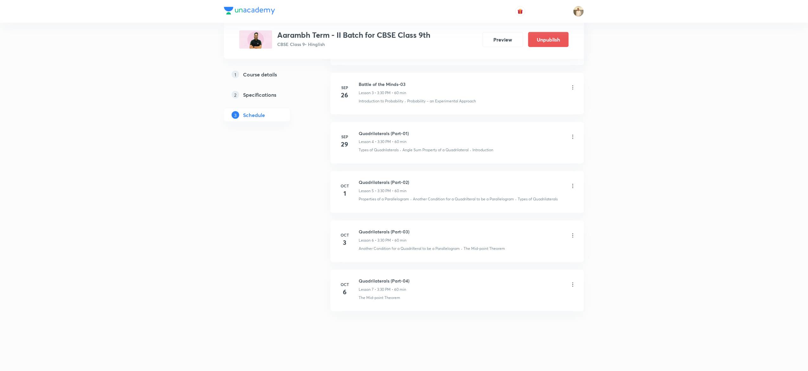
scroll to position [471, 0]
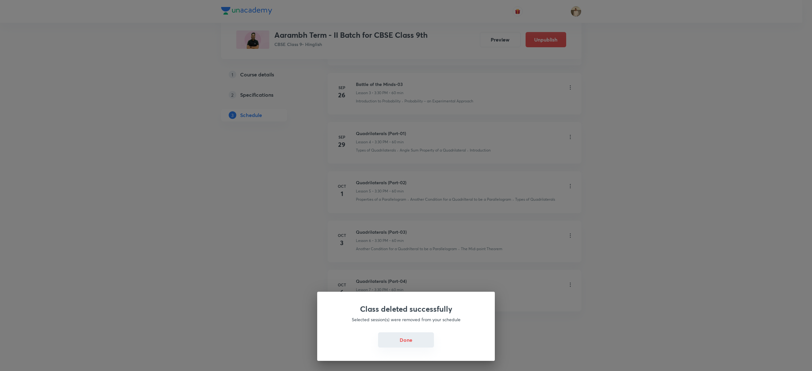
click at [402, 342] on button "Done" at bounding box center [406, 339] width 56 height 15
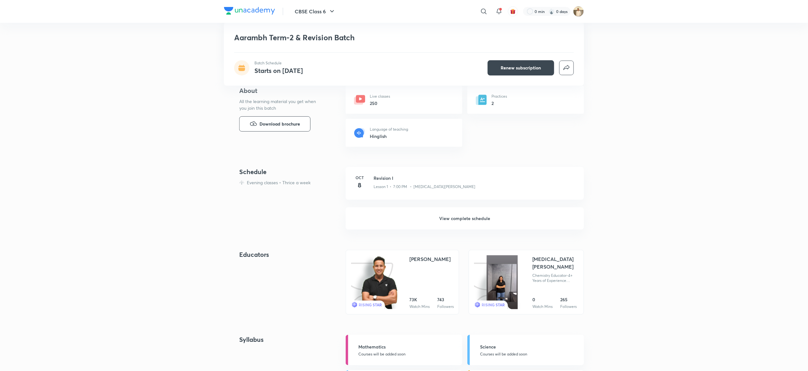
scroll to position [86, 0]
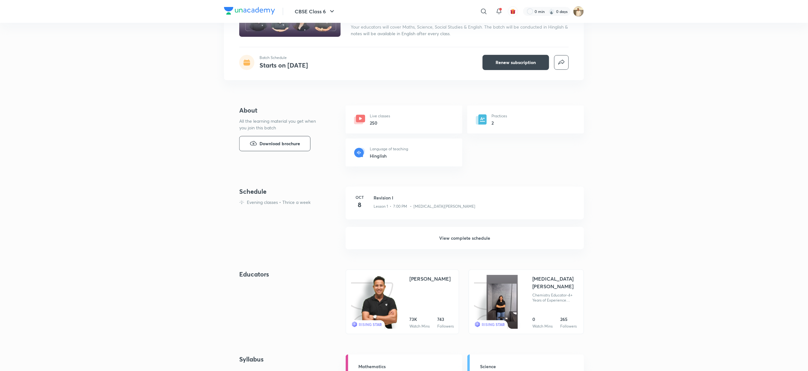
click at [482, 236] on h6 "View complete schedule" at bounding box center [465, 238] width 238 height 22
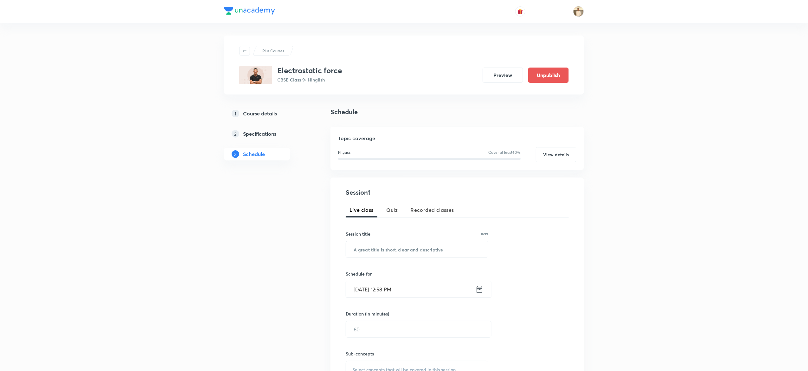
scroll to position [170, 0]
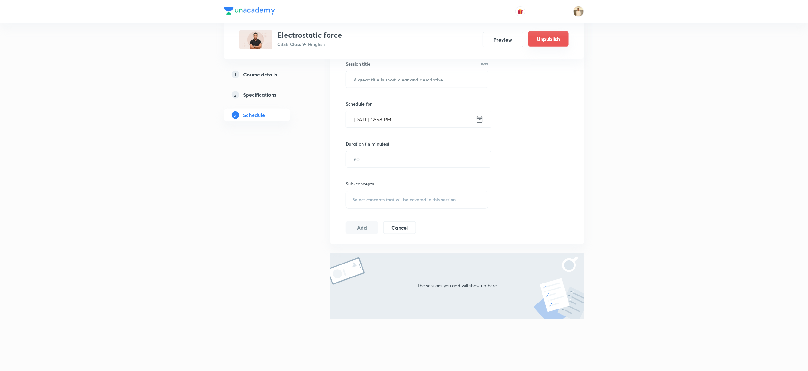
click at [552, 36] on button "Unpublish" at bounding box center [549, 38] width 41 height 15
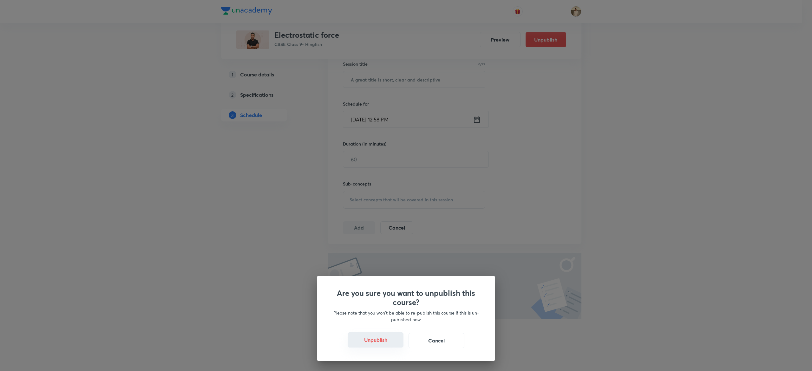
click at [362, 343] on button "Unpublish" at bounding box center [375, 339] width 56 height 15
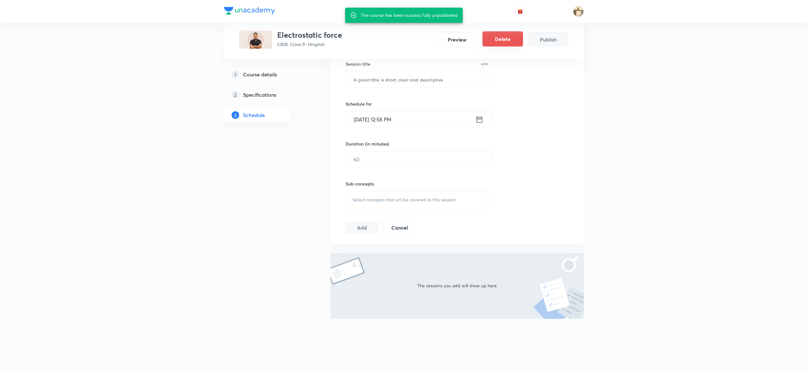
click at [507, 43] on button "Delete" at bounding box center [503, 38] width 41 height 15
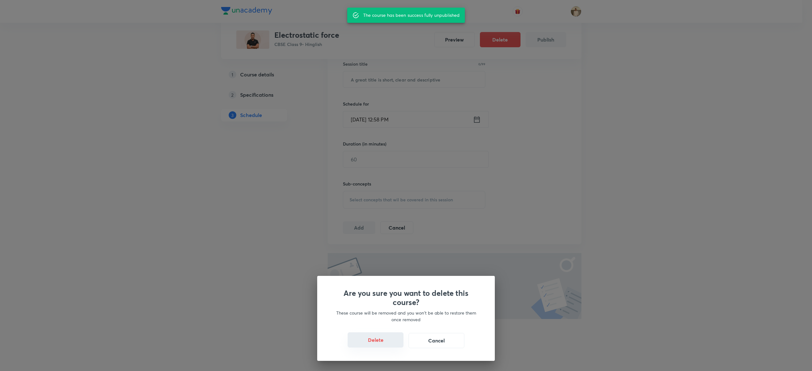
click at [371, 342] on button "Delete" at bounding box center [375, 339] width 56 height 15
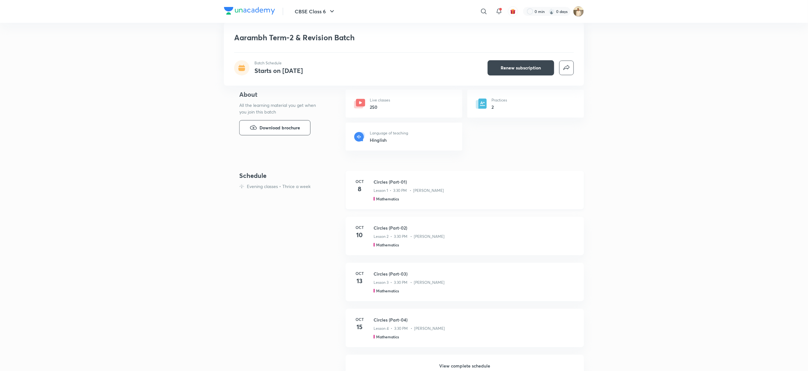
scroll to position [190, 0]
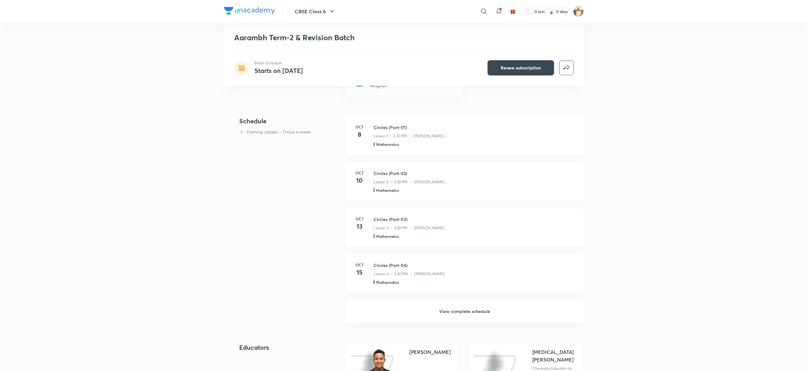
scroll to position [152, 0]
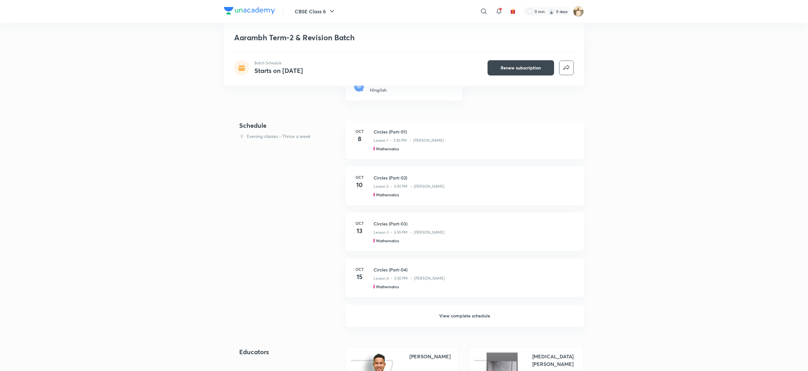
click at [467, 313] on h6 "View complete schedule" at bounding box center [465, 316] width 238 height 22
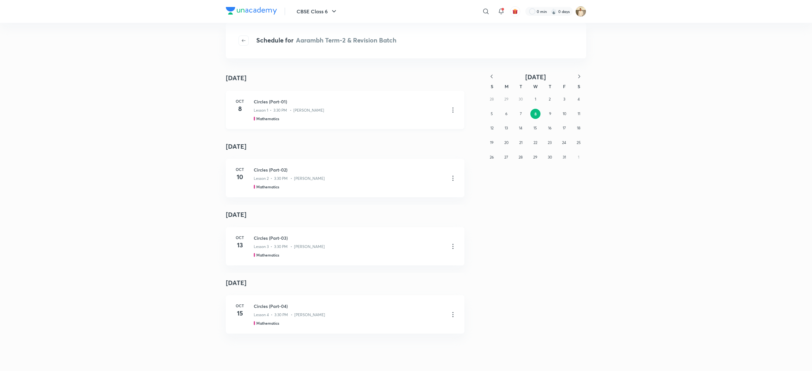
click at [449, 108] on icon at bounding box center [453, 110] width 8 height 8
click at [426, 126] on li "Go to course page" at bounding box center [415, 126] width 73 height 12
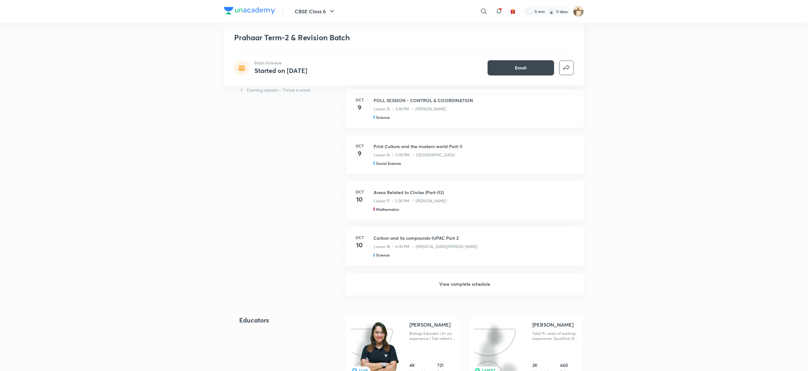
scroll to position [386, 0]
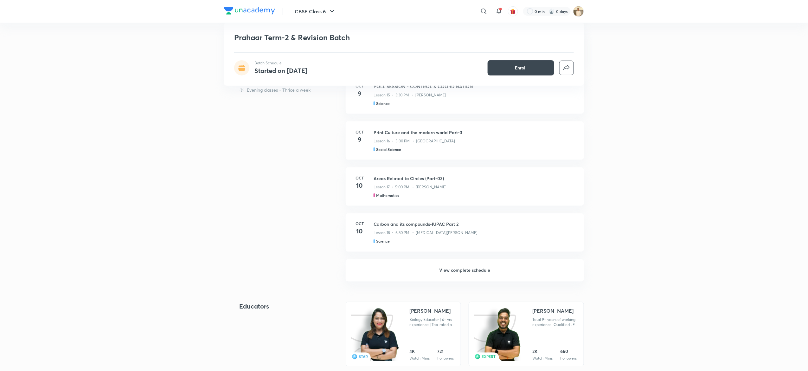
click at [463, 269] on h6 "View complete schedule" at bounding box center [465, 270] width 238 height 22
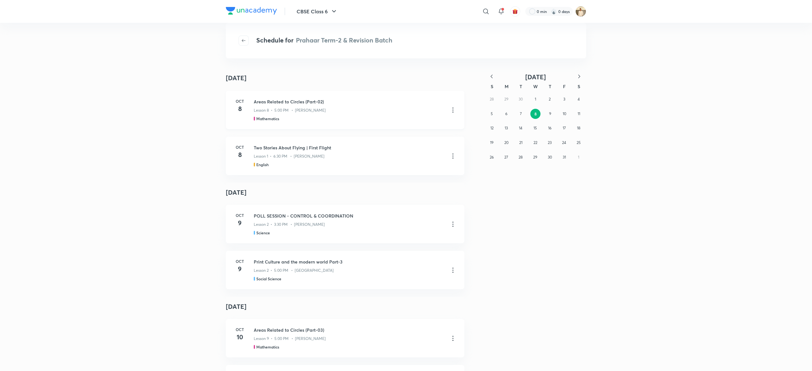
click at [449, 107] on icon at bounding box center [453, 110] width 8 height 8
click at [419, 124] on p "Go to course page" at bounding box center [403, 125] width 38 height 7
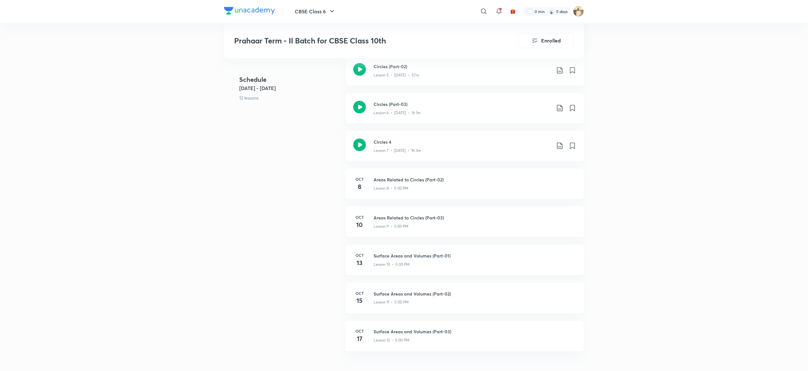
scroll to position [310, 0]
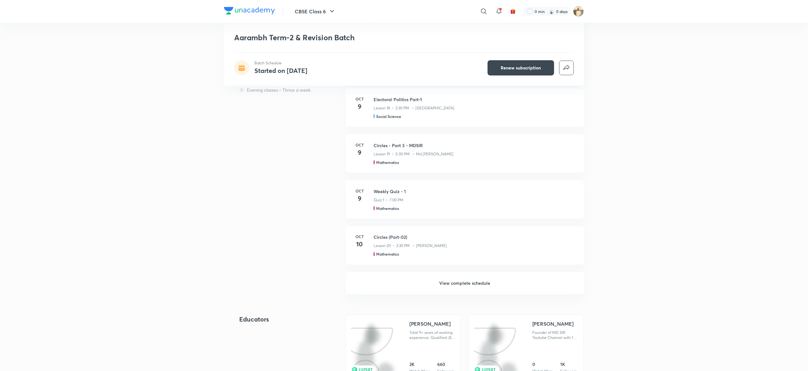
scroll to position [375, 0]
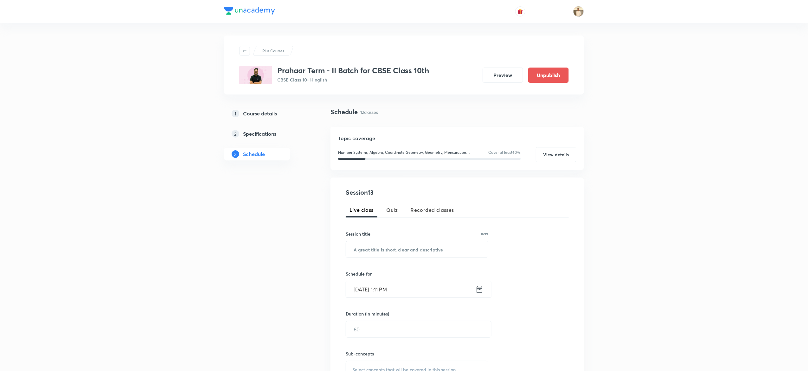
click at [262, 114] on h5 "Course details" at bounding box center [260, 114] width 34 height 8
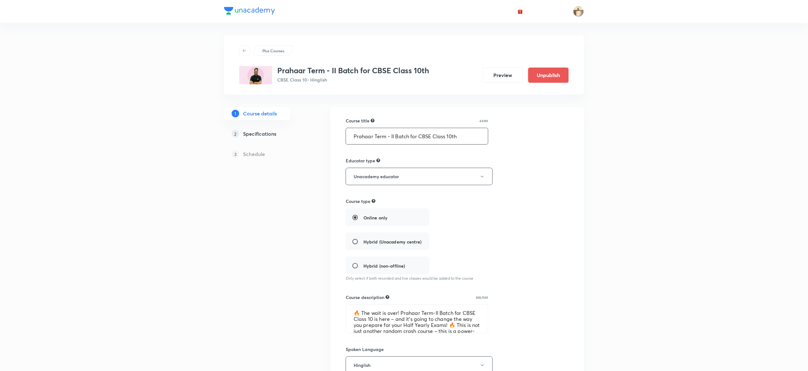
click at [417, 142] on input "Prahaar Term - II Batch for CBSE Class 10th" at bounding box center [417, 136] width 142 height 16
click at [412, 314] on textarea "🔥 The wait is over! Prahaar Term-II Batch for CBSE Class 10 is here – and it’s …" at bounding box center [417, 319] width 142 height 28
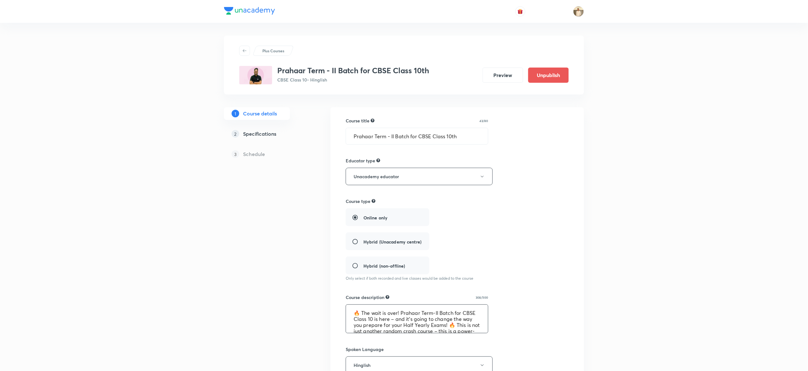
click at [412, 314] on textarea "🔥 The wait is over! Prahaar Term-II Batch for CBSE Class 10 is here – and it’s …" at bounding box center [417, 319] width 142 height 28
click at [274, 139] on link "2 Specifications" at bounding box center [267, 133] width 86 height 13
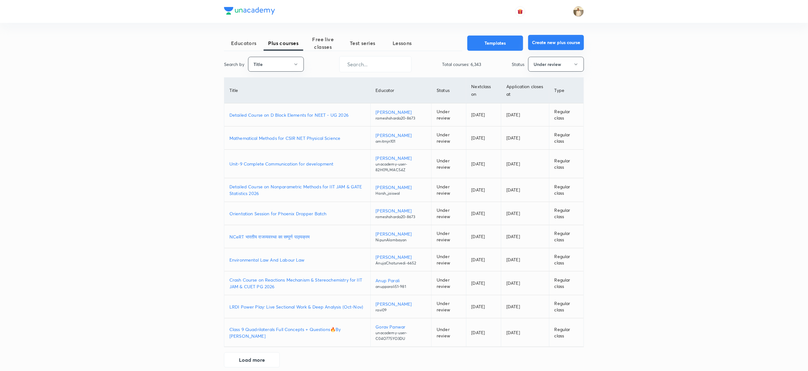
click at [557, 44] on button "Create new plus course" at bounding box center [557, 42] width 56 height 15
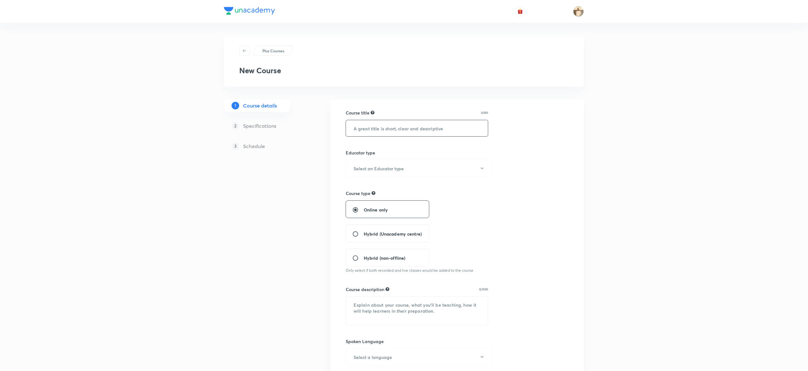
click at [405, 130] on input "text" at bounding box center [417, 128] width 142 height 16
paste input "Prahaar Term - II Batch for CBSE Class 10th"
type input "Prahaar Term - II Batch for CBSE Class 10th"
click at [377, 170] on h6 "Select an Educator type" at bounding box center [379, 168] width 50 height 7
click at [373, 187] on span "Unacademy educator" at bounding box center [416, 189] width 139 height 7
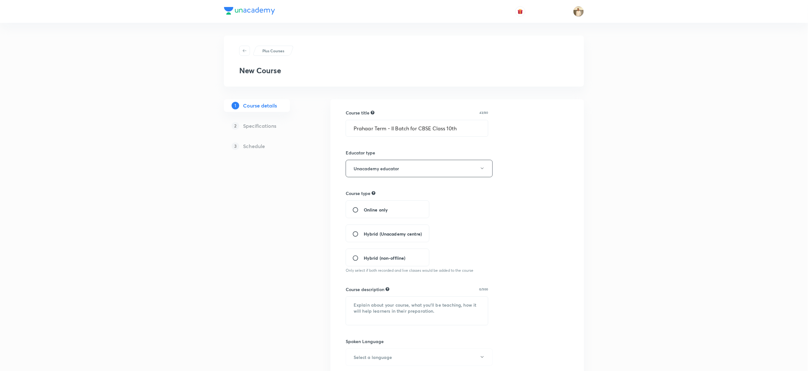
click at [375, 204] on div "Online only" at bounding box center [388, 209] width 84 height 18
click at [365, 211] on span "Online only" at bounding box center [376, 209] width 24 height 7
click at [364, 211] on input "Online only" at bounding box center [358, 210] width 11 height 6
radio input "true"
click at [397, 314] on textarea at bounding box center [417, 311] width 142 height 28
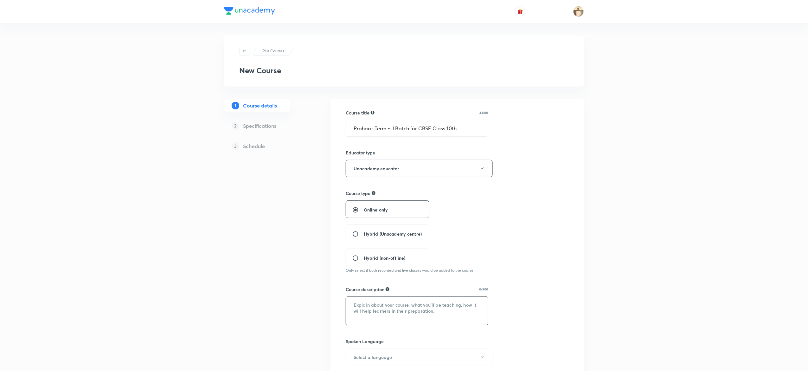
paste textarea "🔥 The wait is over! Prahaar Term-II Batch for CBSE Class 10 is here – and it’s …"
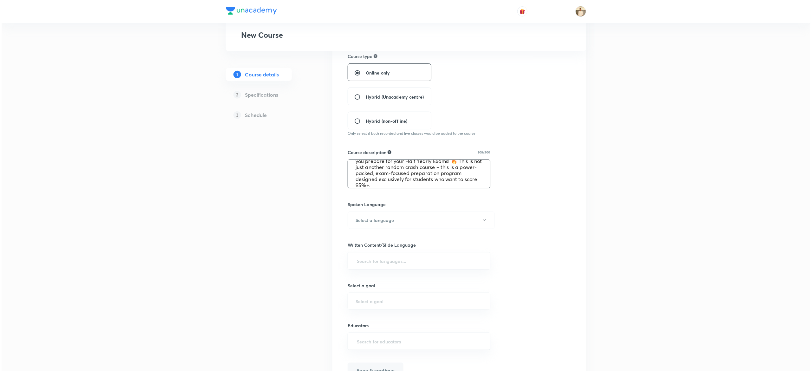
scroll to position [138, 0]
type textarea "🔥 The wait is over! Prahaar Term-II Batch for CBSE Class 10 is here – and it’s …"
click at [465, 216] on button "Select a language" at bounding box center [419, 218] width 147 height 17
click at [358, 312] on span "Hinglish" at bounding box center [416, 310] width 139 height 7
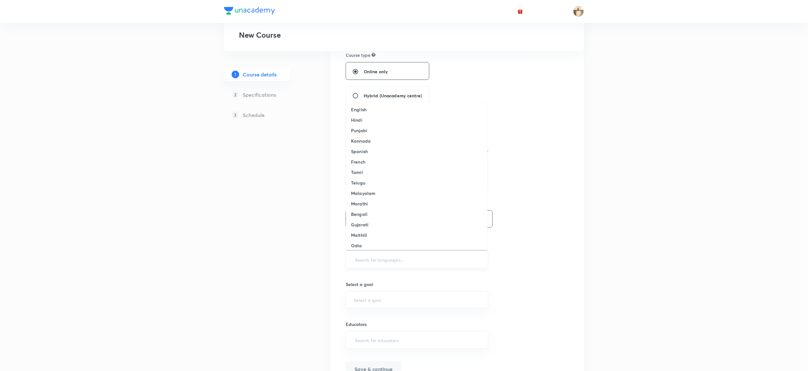
click at [405, 261] on input "text" at bounding box center [417, 260] width 127 height 12
click at [373, 105] on li "English" at bounding box center [417, 109] width 142 height 10
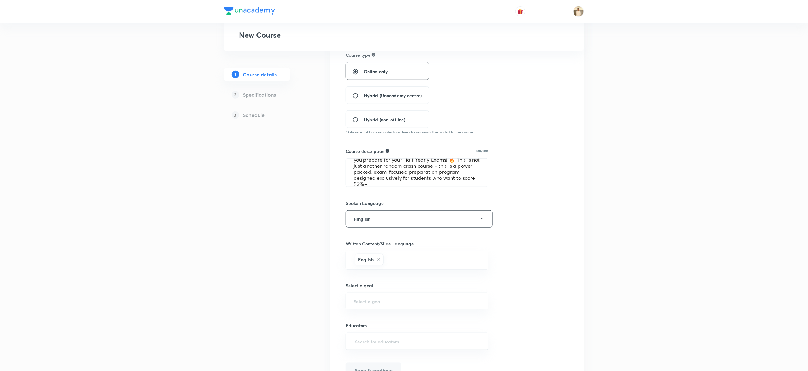
scroll to position [177, 0]
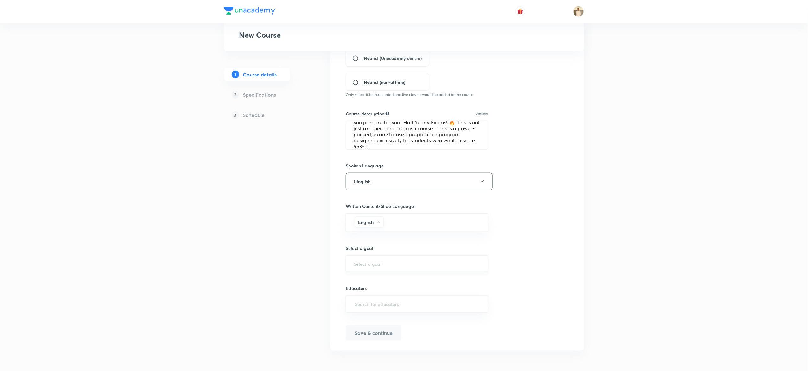
click at [380, 265] on input "text" at bounding box center [417, 264] width 127 height 6
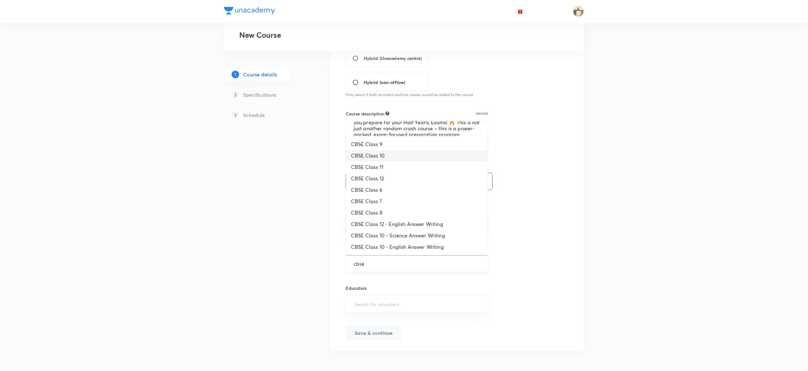
type input "CBSE Class 10"
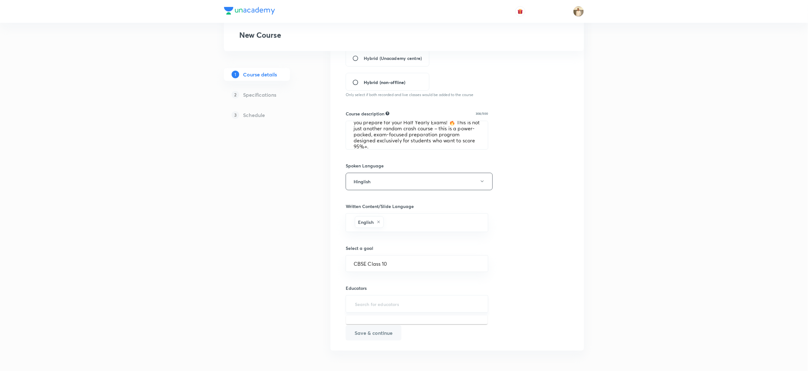
click at [432, 302] on input "text" at bounding box center [417, 304] width 127 height 12
click at [400, 302] on input "text" at bounding box center [417, 304] width 127 height 12
paste input "unacademy-user-C3F8V4N5ATW5"
type input "unacademy-user-C3F8V4N5ATW5"
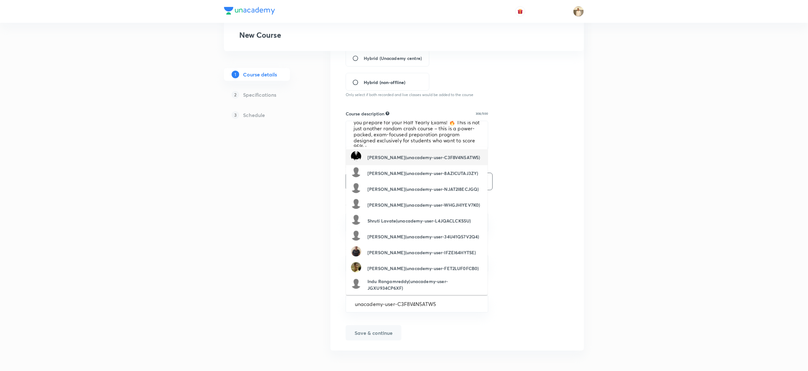
click at [394, 156] on h6 "Abhinay Kumar Rai(unacademy-user-C3F8V4N5ATW5)" at bounding box center [424, 157] width 113 height 7
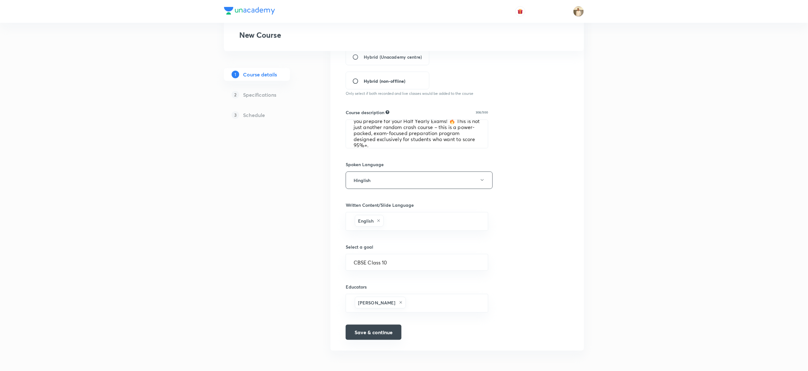
click at [384, 334] on button "Save & continue" at bounding box center [374, 332] width 56 height 15
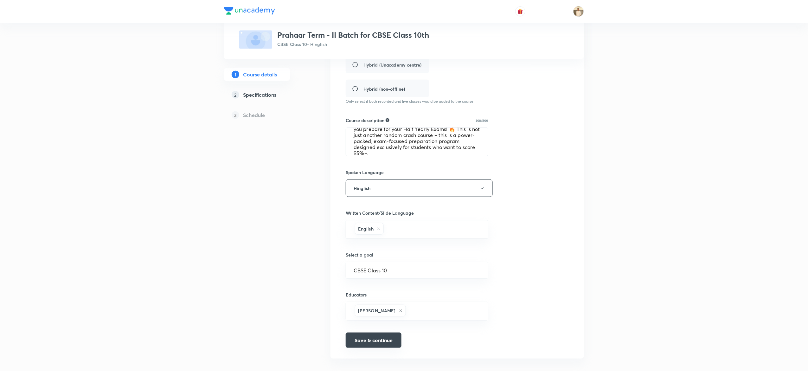
scroll to position [185, 0]
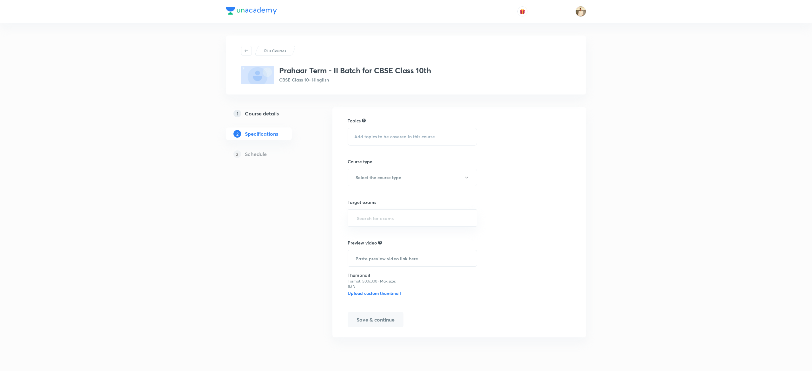
click at [399, 130] on div "Add topics to be covered in this course" at bounding box center [411, 137] width 129 height 18
type input "a"
type input "sta"
click at [402, 247] on span "tistics & Probability" at bounding box center [387, 246] width 38 height 6
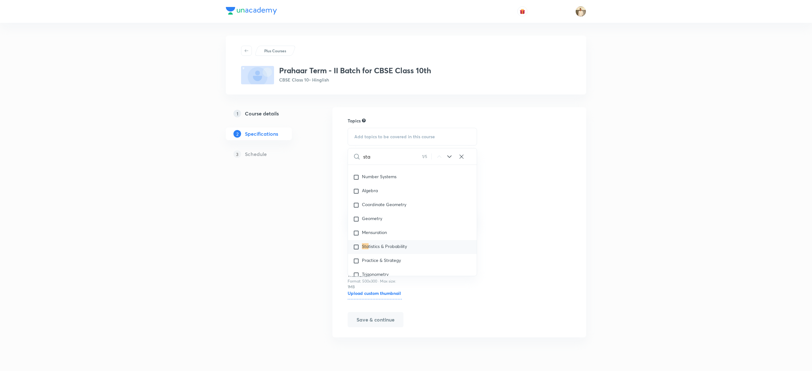
checkbox input "true"
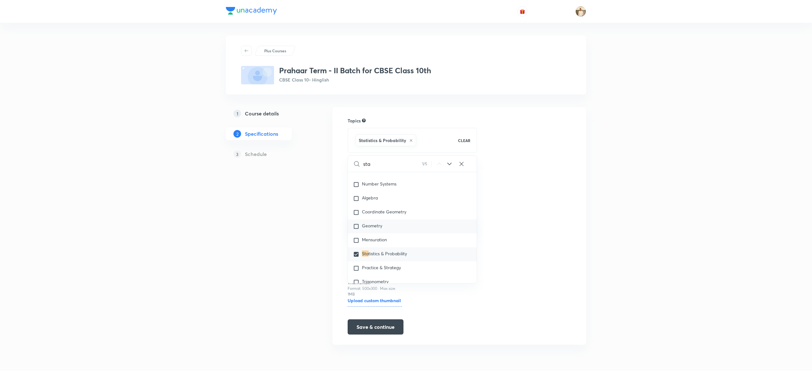
click at [363, 226] on span "Geometry" at bounding box center [372, 226] width 20 height 6
checkbox input "true"
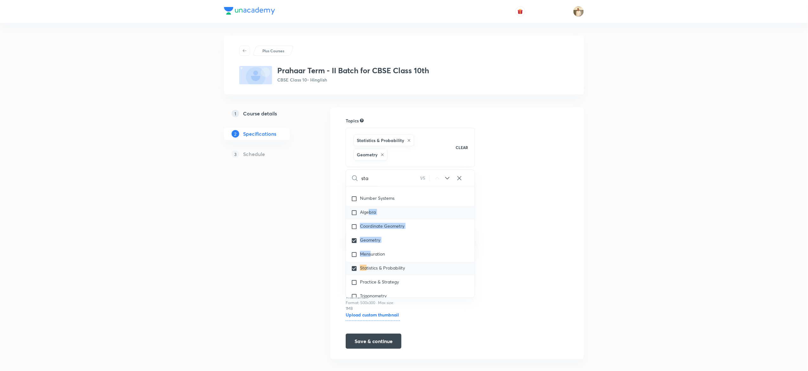
drag, startPoint x: 372, startPoint y: 254, endPoint x: 368, endPoint y: 213, distance: 41.7
click at [368, 213] on div "Mathematics Number Systems Algebra Coordinate Geometry Geometry Mensuration Sta…" at bounding box center [410, 241] width 129 height 126
click at [368, 213] on span "Algebra" at bounding box center [368, 212] width 16 height 6
checkbox input "true"
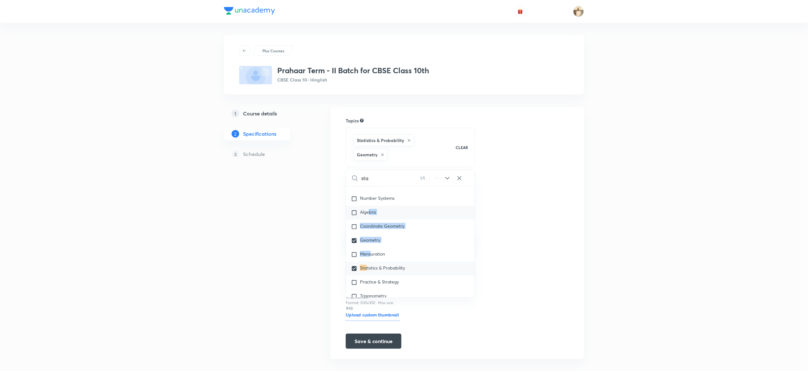
checkbox input "true"
click at [358, 199] on input "checkbox" at bounding box center [355, 199] width 9 height 6
checkbox input "true"
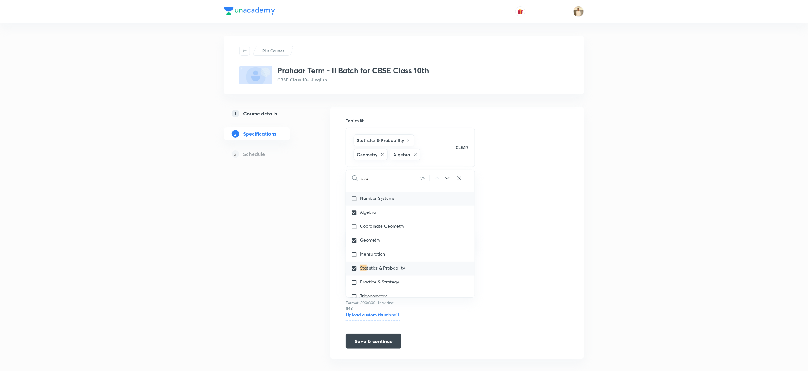
checkbox input "true"
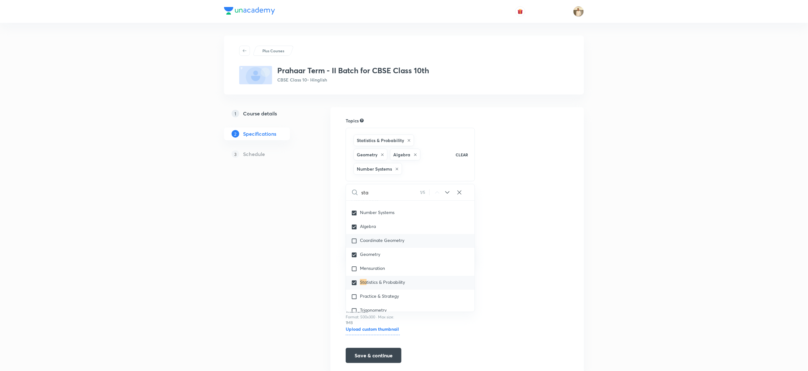
click at [363, 246] on div "Coordinate Geometry" at bounding box center [410, 241] width 129 height 14
checkbox input "true"
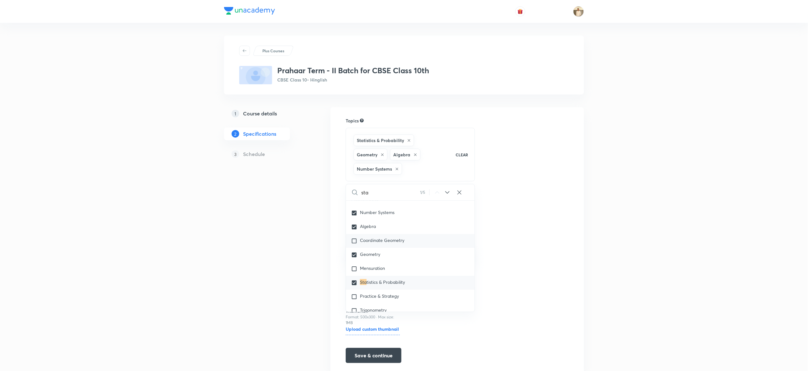
checkbox input "true"
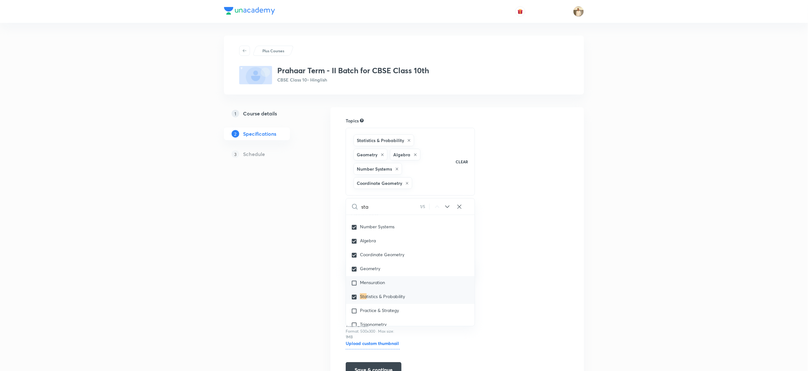
click at [374, 282] on span "Mensuration" at bounding box center [372, 282] width 25 height 6
checkbox input "true"
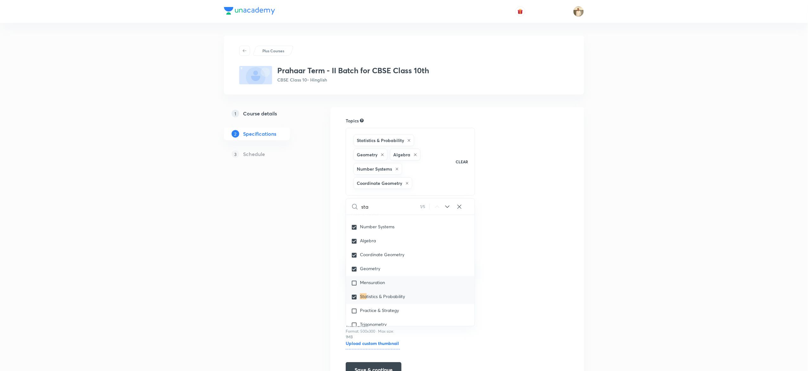
checkbox input "true"
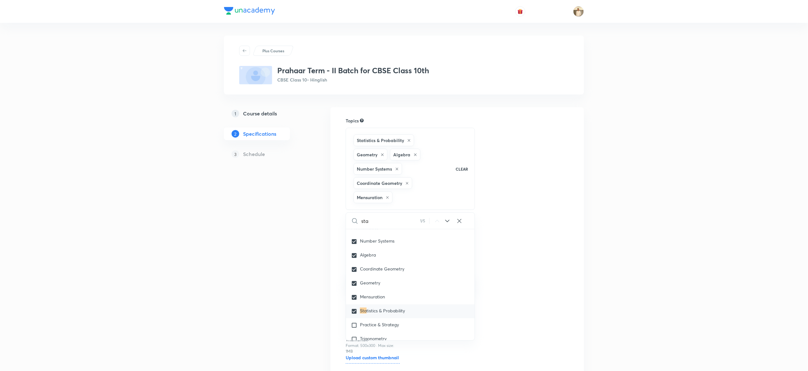
click at [570, 259] on div "Topics Statistics & Probability Geometry Algebra Number Systems Coordinate Geom…" at bounding box center [458, 254] width 254 height 295
click at [380, 244] on h6 "Select the course type" at bounding box center [377, 241] width 46 height 7
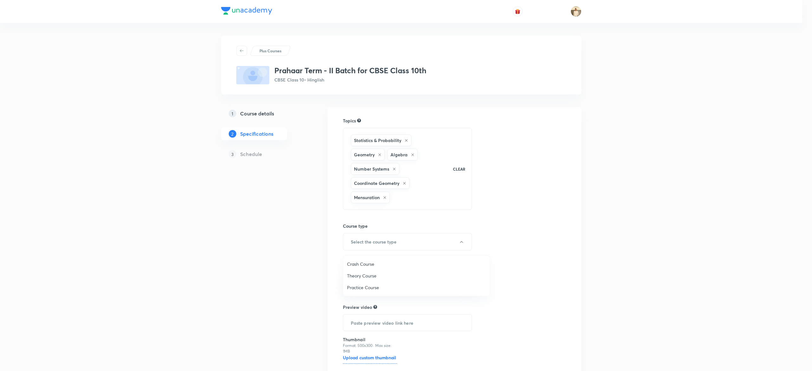
click at [372, 288] on span "Practice Course" at bounding box center [416, 287] width 139 height 7
click at [426, 280] on input "text" at bounding box center [411, 282] width 114 height 12
type input "cbse"
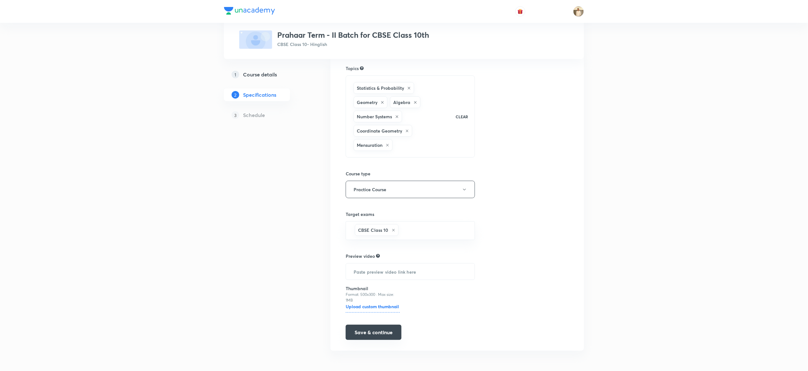
click at [363, 332] on button "Save & continue" at bounding box center [374, 332] width 56 height 15
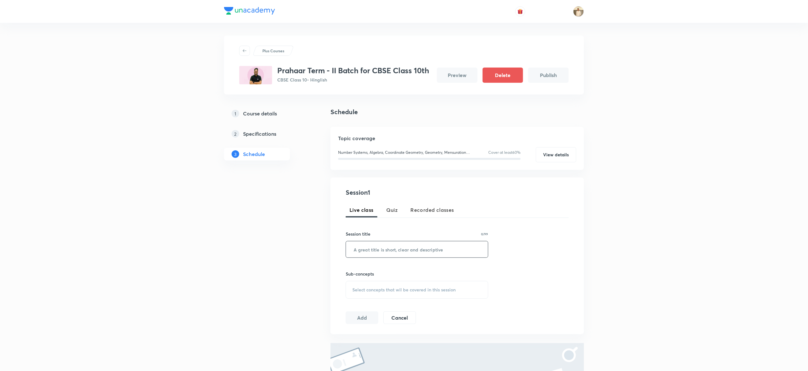
click at [381, 256] on input "text" at bounding box center [417, 249] width 142 height 16
paste input "Areas Related to Circles (Part-02)"
type input "Areas Related to Circles (Part-01)"
click at [377, 290] on span "Select concepts that wil be covered in this session" at bounding box center [404, 289] width 103 height 5
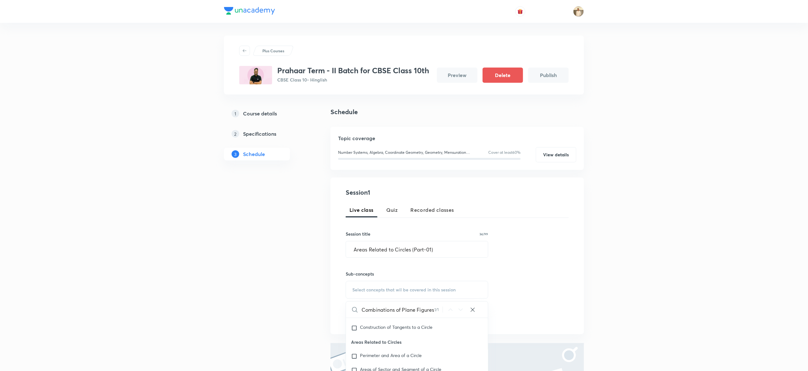
scroll to position [90, 0]
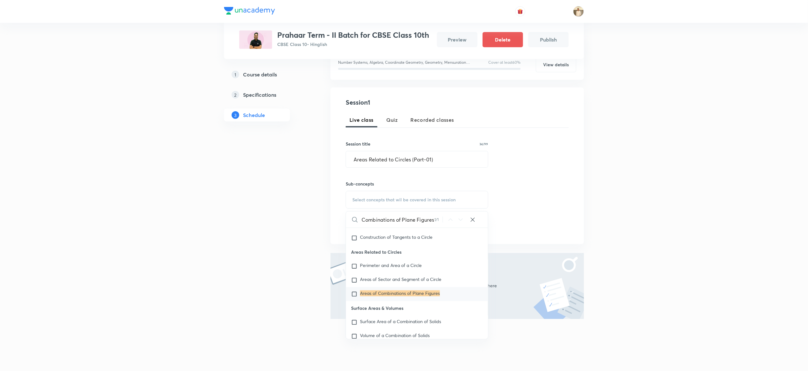
type input "Areas of Combinations of Plane Figures"
click at [394, 296] on mark "Areas of Combinations of Plane Figures" at bounding box center [400, 293] width 80 height 6
checkbox input "true"
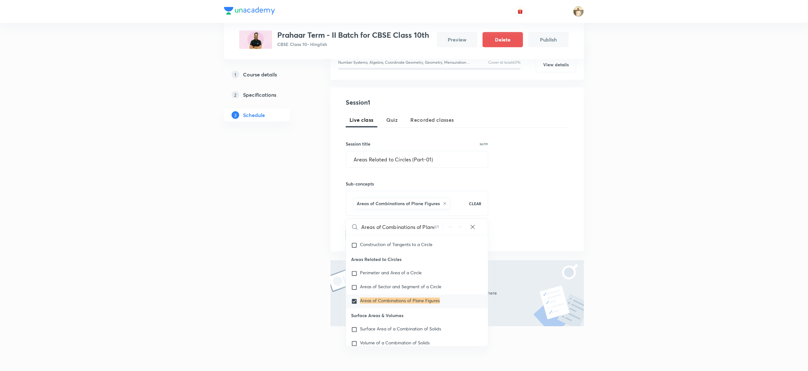
click at [727, 241] on div "Plus Courses Prahaar Term - II Batch for CBSE Class 10th CBSE Class 10 • Hingli…" at bounding box center [404, 144] width 808 height 468
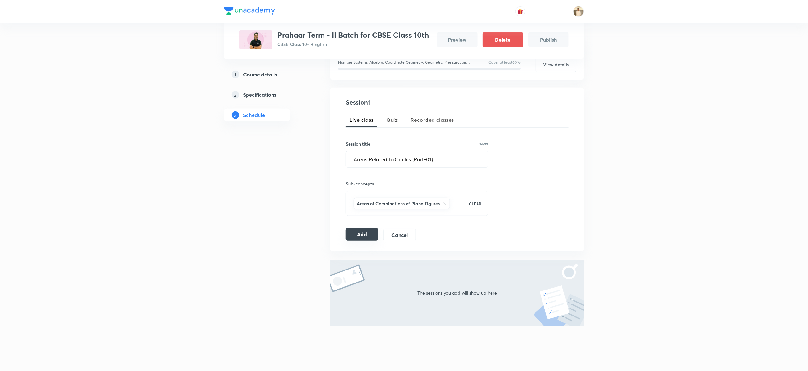
click at [362, 233] on button "Add" at bounding box center [362, 234] width 33 height 13
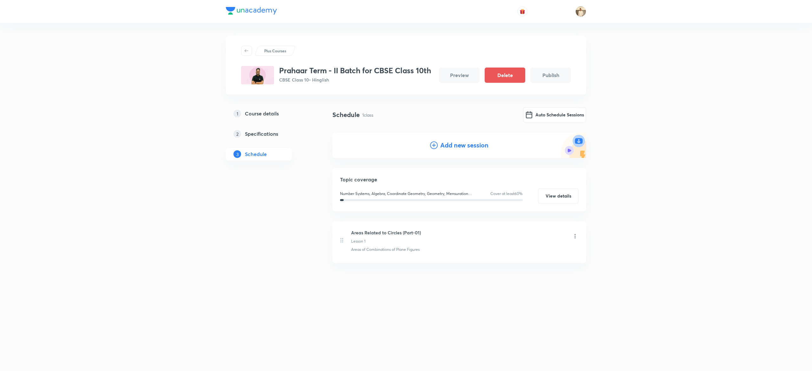
click at [451, 140] on h4 "Add new session" at bounding box center [464, 145] width 48 height 10
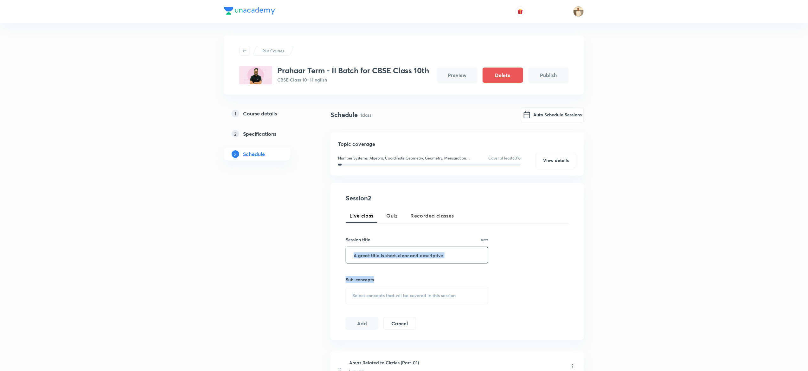
drag, startPoint x: 425, startPoint y: 264, endPoint x: 422, endPoint y: 258, distance: 7.4
click at [422, 258] on div "Session 2 Live class Quiz Recorded classes Session title 0/99 ​ Sub-concepts Se…" at bounding box center [457, 261] width 223 height 136
click at [422, 258] on input "text" at bounding box center [417, 255] width 142 height 16
paste input "Areas Related to Circles (Part-03)"
type input "Areas Related to Circles (Part-02)"
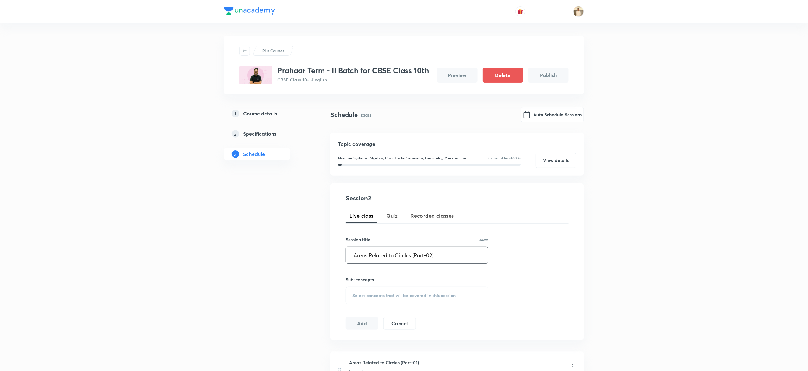
click at [402, 294] on span "Select concepts that wil be covered in this session" at bounding box center [404, 295] width 103 height 5
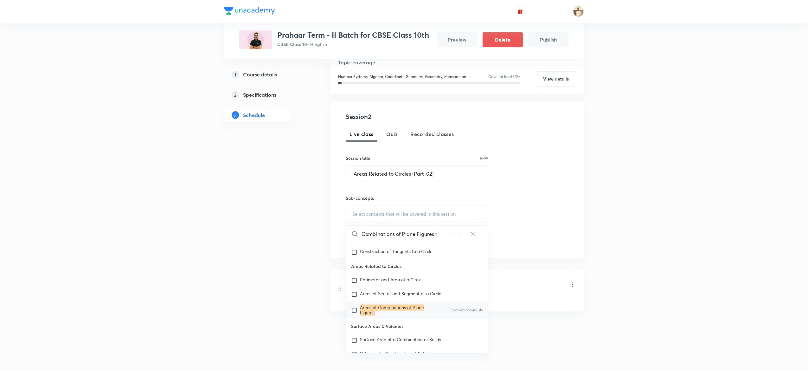
type input "Areas of Combinations of Plane Figures"
click at [397, 316] on mark "Areas of Combinations of Plane Figures" at bounding box center [392, 310] width 64 height 11
checkbox input "true"
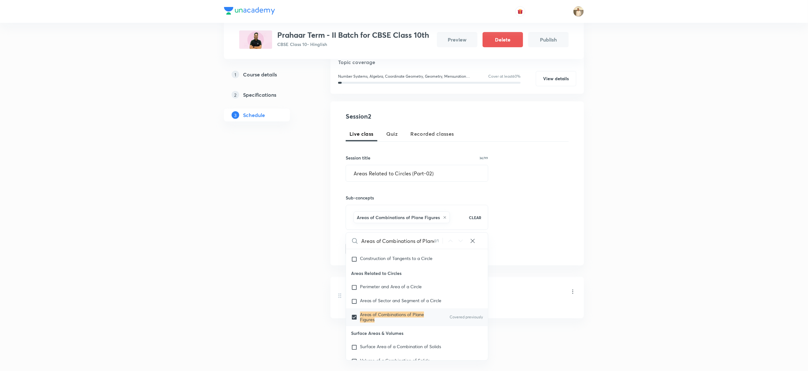
click at [695, 232] on div "Plus Courses Prahaar Term - II Batch for CBSE Class 10th CBSE Class 10 • Hingli…" at bounding box center [404, 148] width 808 height 460
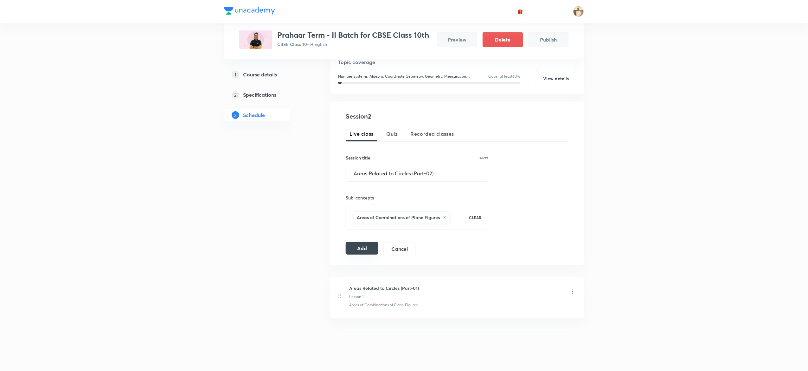
click at [363, 250] on button "Add" at bounding box center [362, 248] width 33 height 13
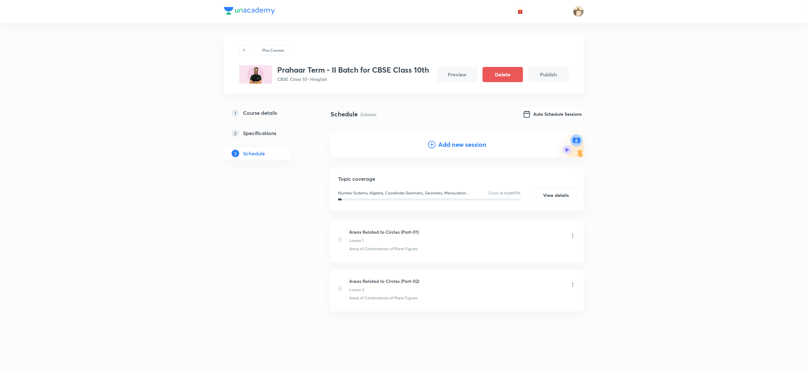
click at [442, 144] on h4 "Add new session" at bounding box center [462, 145] width 48 height 10
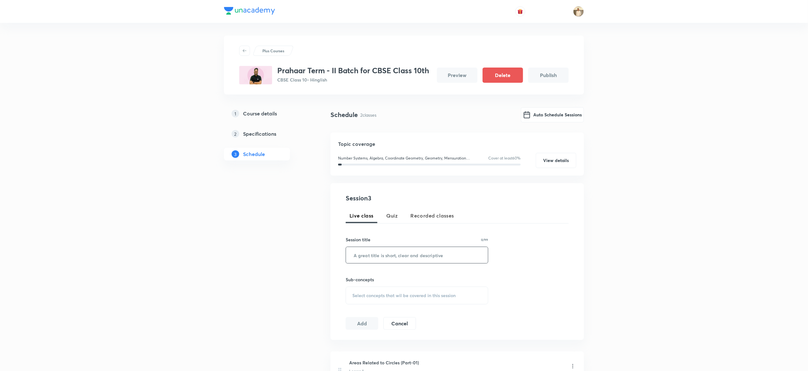
click at [386, 250] on input "text" at bounding box center [417, 255] width 142 height 16
paste input "Surface Areas and Volumes (Part-01)"
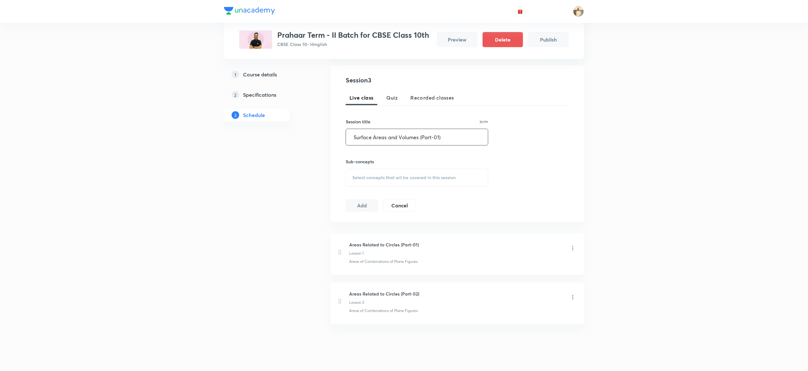
scroll to position [131, 0]
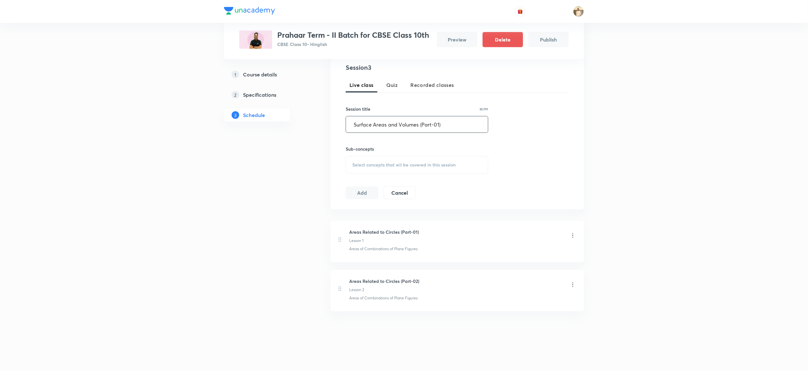
type input "Surface Areas and Volumes (Part-01)"
click at [390, 163] on span "Select concepts that wil be covered in this session" at bounding box center [404, 164] width 103 height 5
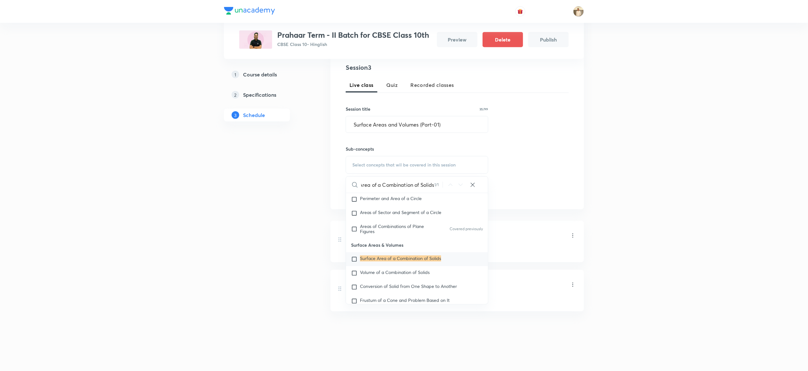
type input "Surface Area of a Combination of Solids"
click at [373, 262] on mark "Surface Area of a Combination of Solids" at bounding box center [400, 259] width 81 height 6
checkbox input "true"
click at [657, 159] on div "Plus Courses Prahaar Term - II Batch for CBSE Class 10th CBSE Class 10 • Hingli…" at bounding box center [404, 123] width 808 height 509
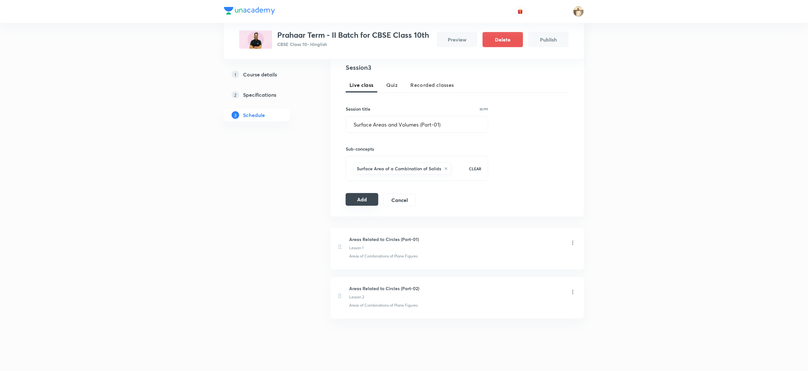
drag, startPoint x: 353, startPoint y: 193, endPoint x: 362, endPoint y: 200, distance: 11.5
click at [362, 200] on div "Session 3 Live class Quiz Recorded classes Session title 35/99 Surface Areas an…" at bounding box center [457, 135] width 223 height 144
click at [362, 200] on button "Add" at bounding box center [362, 199] width 33 height 13
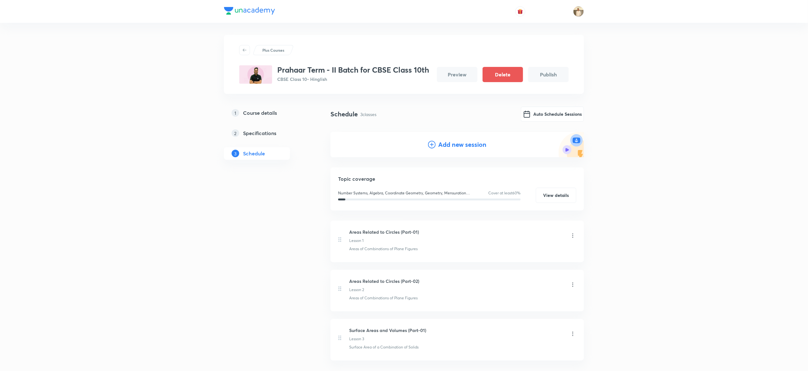
scroll to position [50, 0]
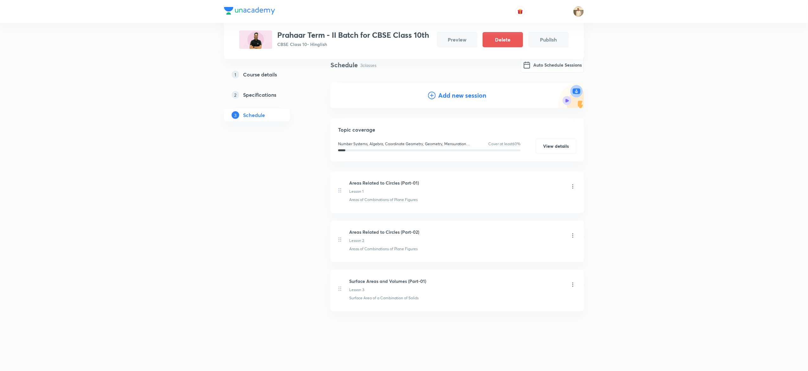
click at [472, 96] on h4 "Add new session" at bounding box center [462, 96] width 48 height 10
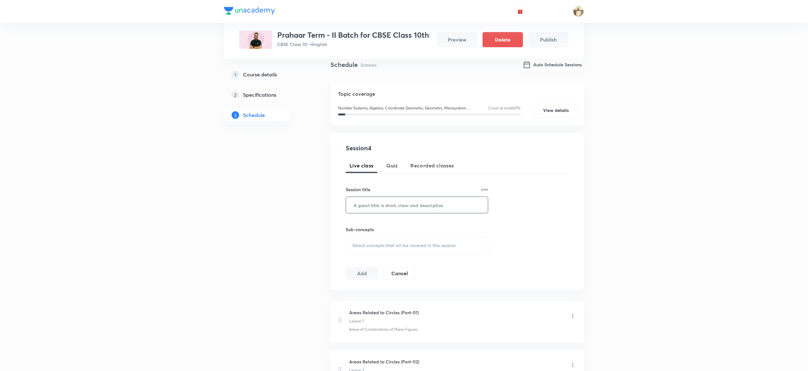
click at [425, 206] on input "text" at bounding box center [417, 205] width 142 height 16
paste input "Surface Areas and Volumes (Part-02)"
type input "Surface Areas and Volumes (Part-02)"
click at [371, 242] on div "Select concepts that wil be covered in this session" at bounding box center [417, 246] width 143 height 18
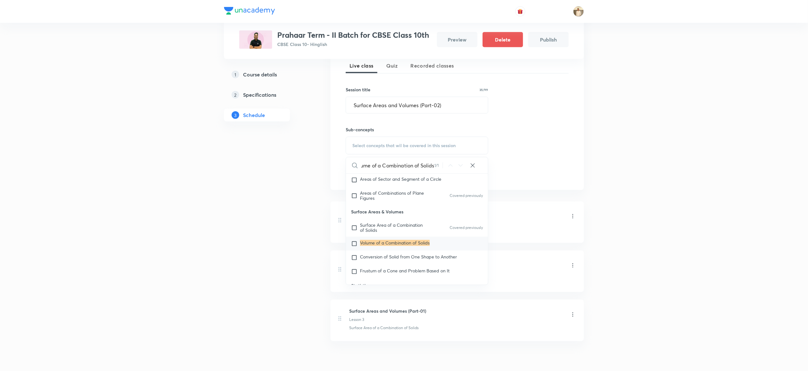
scroll to position [153, 0]
type input "Volume of a Combination of Solids"
click at [357, 244] on input "checkbox" at bounding box center [355, 241] width 9 height 6
checkbox input "true"
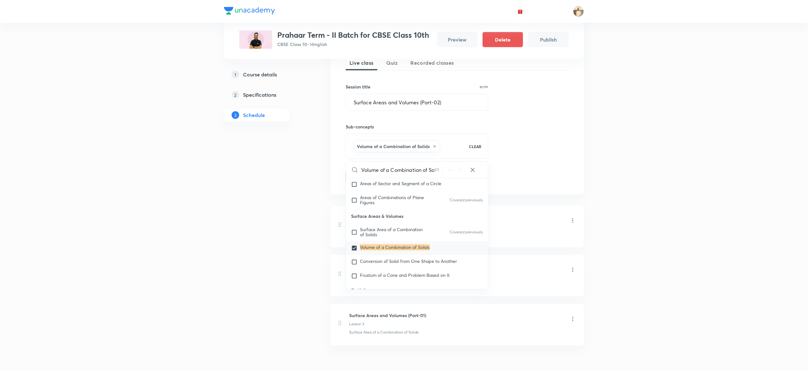
click at [743, 171] on div "Plus Courses Prahaar Term - II Batch for CBSE Class 10th CBSE Class 10 • Hingli…" at bounding box center [404, 126] width 808 height 558
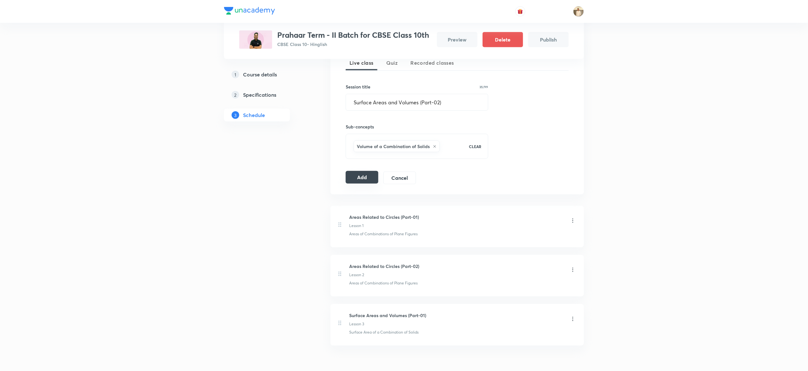
click at [355, 178] on button "Add" at bounding box center [362, 177] width 33 height 13
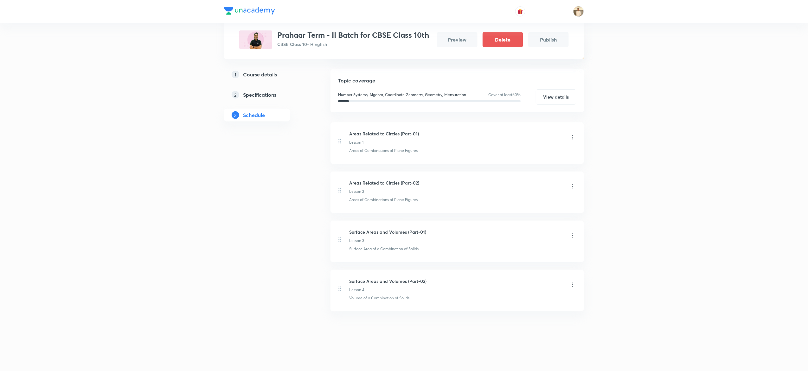
scroll to position [50, 0]
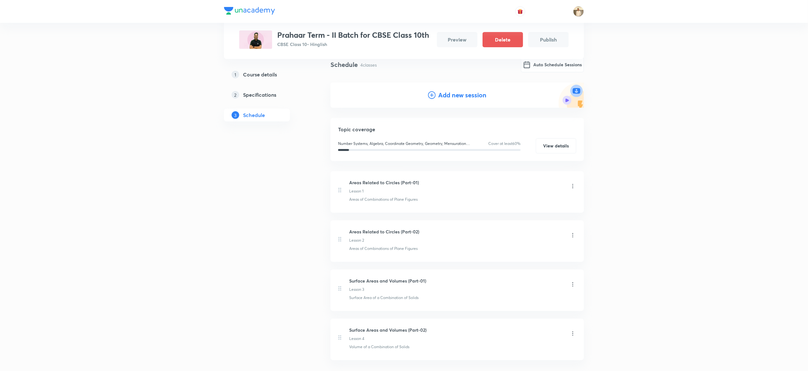
click at [441, 94] on h4 "Add new session" at bounding box center [462, 95] width 48 height 10
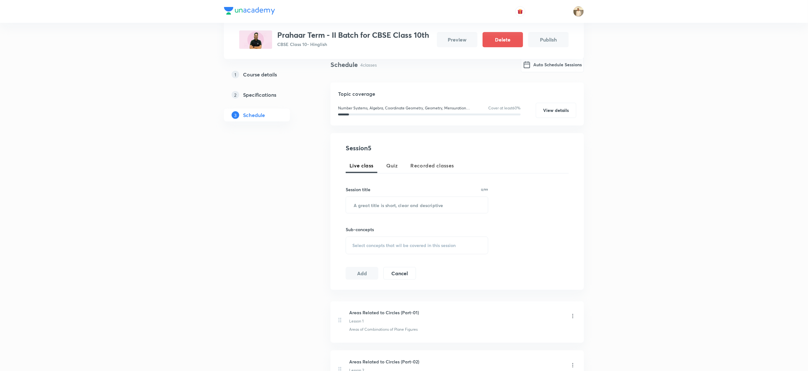
scroll to position [84, 0]
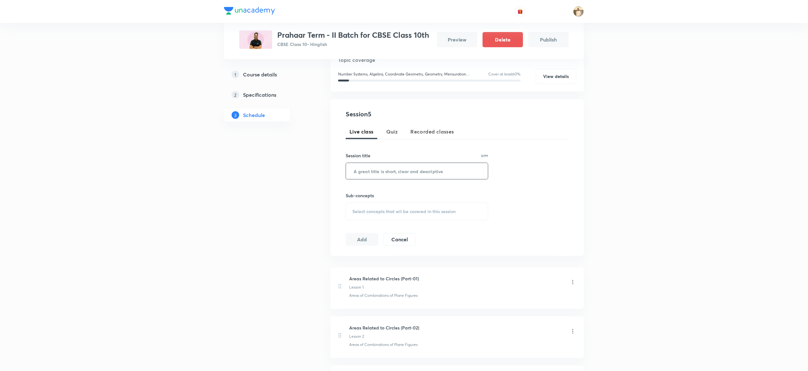
click at [400, 172] on input "text" at bounding box center [417, 171] width 142 height 16
paste input "Surface Areas and Volumes (Part-03)"
type input "Surface Areas and Volumes (Part-03)"
click at [365, 211] on span "Select concepts that wil be covered in this session" at bounding box center [404, 211] width 103 height 5
click at [382, 228] on input "text" at bounding box center [424, 231] width 127 height 16
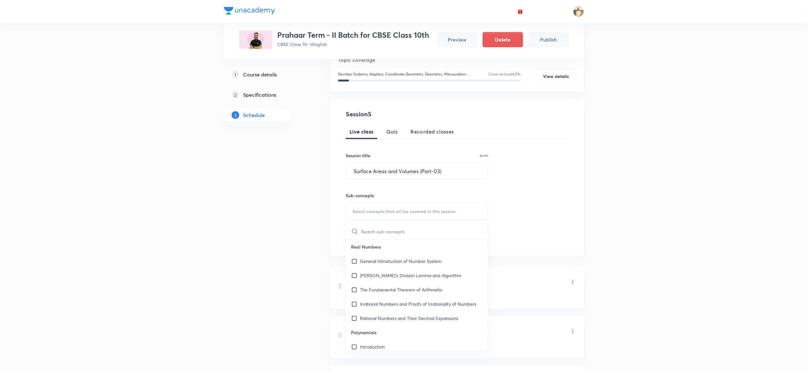
paste input "Conversion of Solid from One Shape to Another"
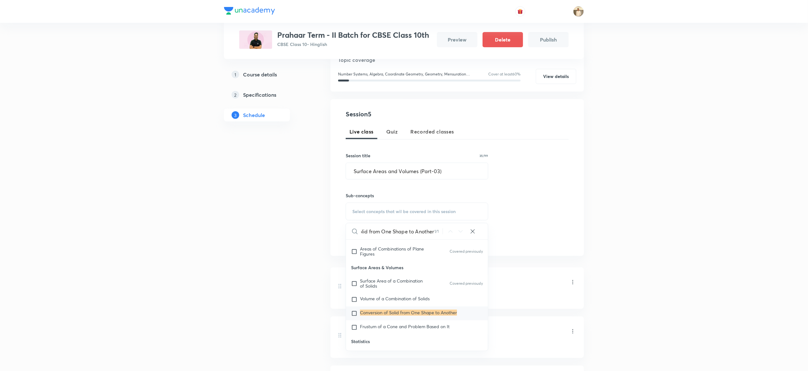
scroll to position [762, 0]
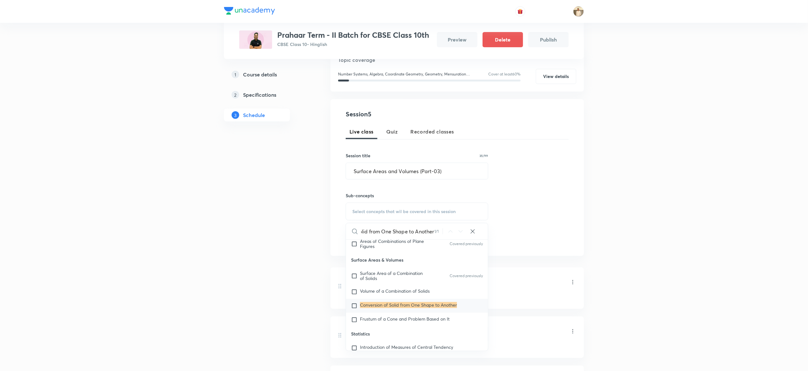
type input "Conversion of Solid from One Shape to Another"
click at [366, 308] on mark "Conversion of Solid from One Shape to Another" at bounding box center [408, 305] width 97 height 6
checkbox input "true"
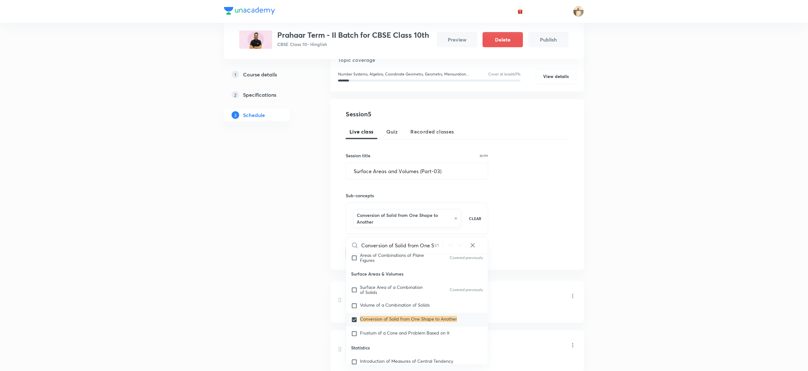
click at [647, 217] on div "Plus Courses Prahaar Term - II Batch for CBSE Class 10th CBSE Class 10 • Hingli…" at bounding box center [404, 223] width 808 height 614
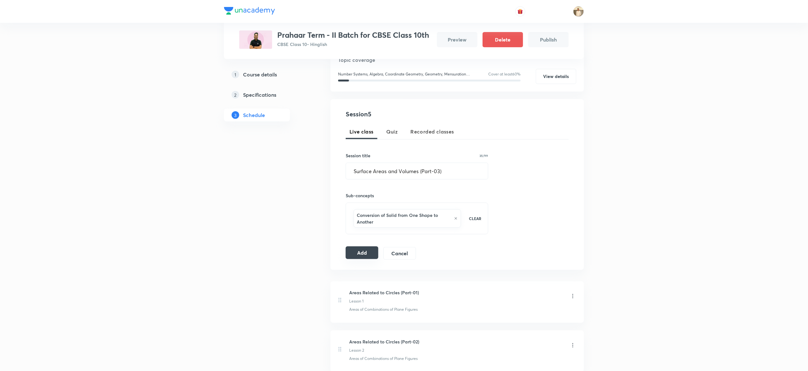
click at [364, 256] on button "Add" at bounding box center [362, 252] width 33 height 13
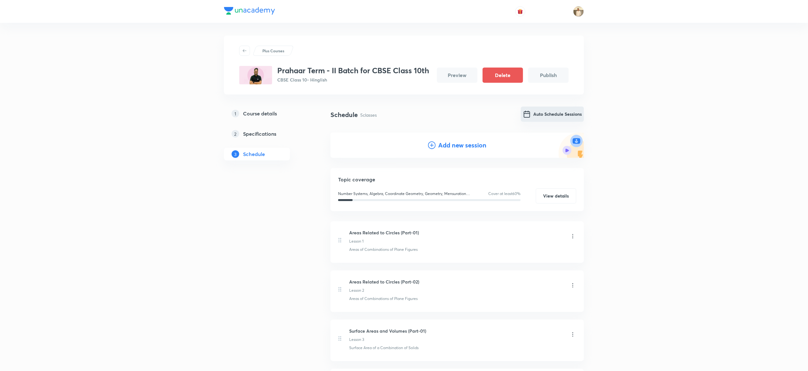
click at [541, 121] on button "Auto Schedule Sessions" at bounding box center [552, 114] width 63 height 15
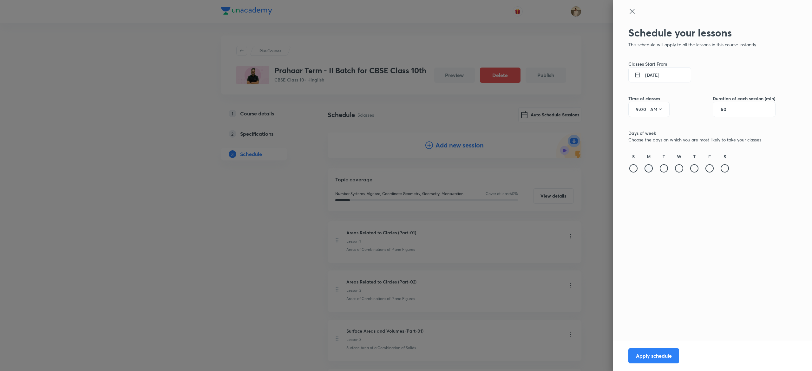
click at [646, 167] on div at bounding box center [648, 168] width 8 height 8
click at [680, 170] on div at bounding box center [679, 168] width 8 height 8
click at [709, 166] on div at bounding box center [709, 168] width 8 height 8
click at [635, 110] on input "9" at bounding box center [635, 109] width 8 height 5
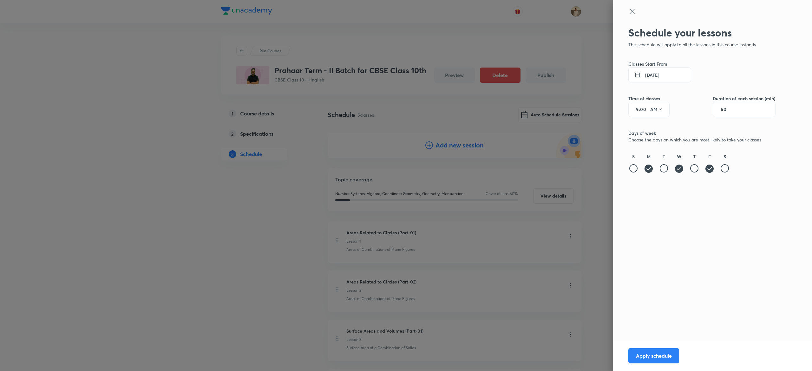
type input "5"
click at [660, 110] on icon at bounding box center [660, 109] width 5 height 5
click at [660, 124] on div "PM" at bounding box center [656, 125] width 23 height 15
click at [651, 351] on button "Apply schedule" at bounding box center [653, 354] width 51 height 15
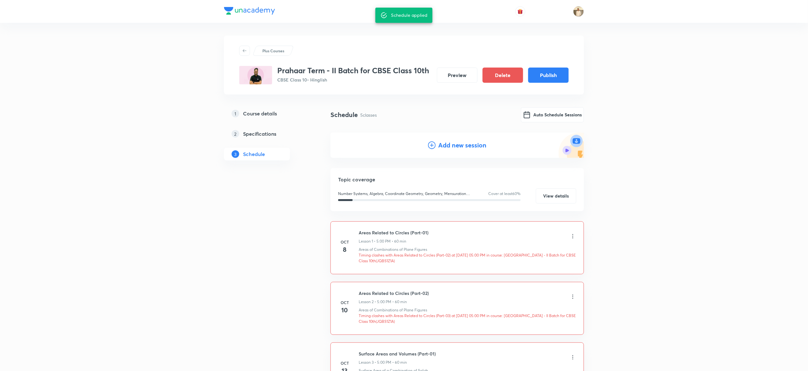
scroll to position [206, 0]
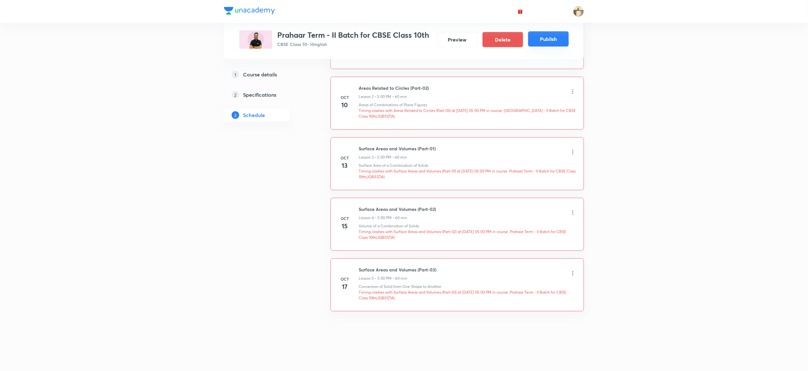
click at [549, 37] on button "Publish" at bounding box center [549, 38] width 41 height 15
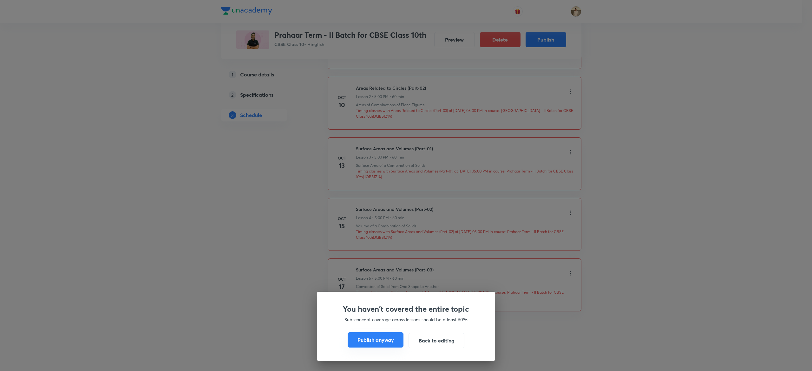
click at [362, 342] on button "Publish anyway" at bounding box center [375, 339] width 56 height 15
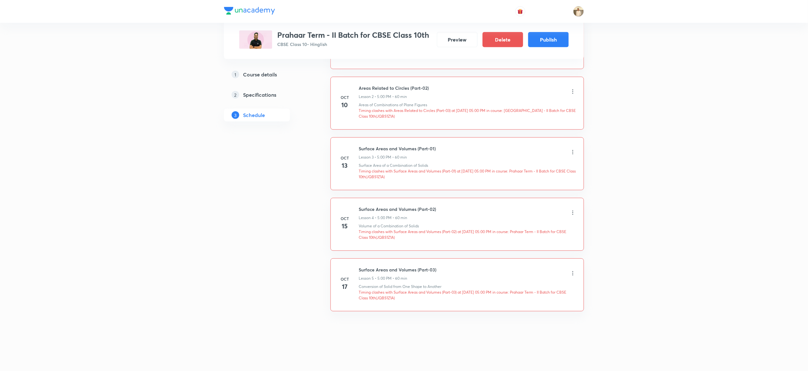
scroll to position [143, 0]
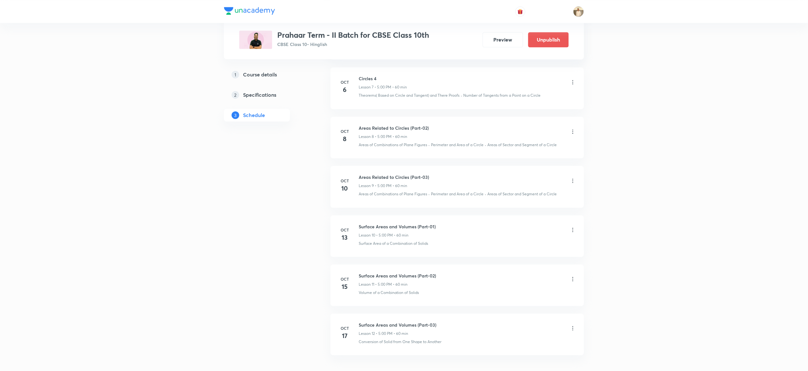
scroll to position [676, 0]
click at [380, 128] on h6 "Areas Related to Circles (Part-02)" at bounding box center [394, 128] width 70 height 7
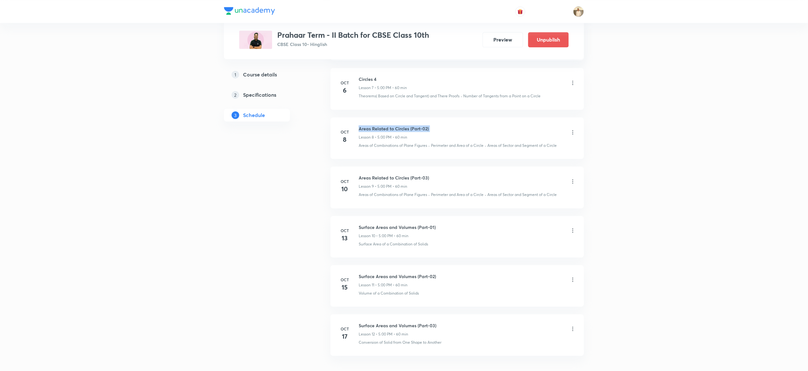
copy h6 "Areas Related to Circles (Part-02)"
click at [379, 148] on p "Areas of Combinations of Plane Figures" at bounding box center [393, 146] width 68 height 6
copy p "Areas of Combinations of Plane Figures"
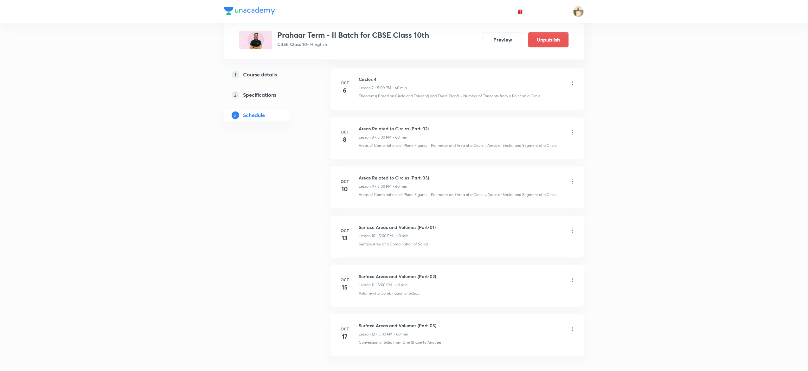
click at [389, 178] on h6 "Areas Related to Circles (Part-03)" at bounding box center [394, 177] width 70 height 7
copy h6 "Areas Related to Circles (Part-03)"
click at [376, 197] on p "Areas of Combinations of Plane Figures" at bounding box center [393, 195] width 68 height 6
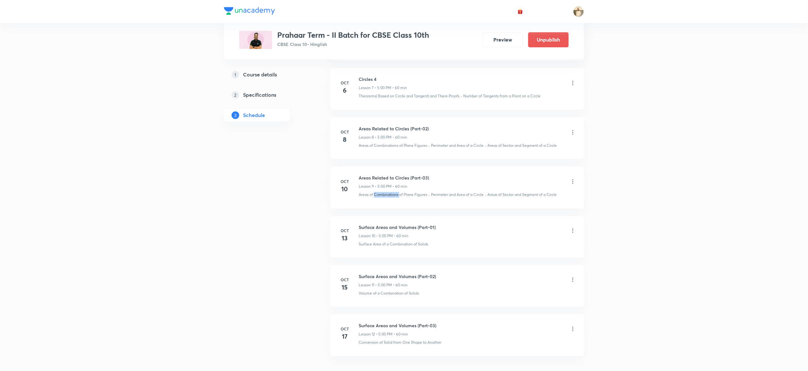
click at [376, 197] on p "Areas of Combinations of Plane Figures" at bounding box center [393, 195] width 68 height 6
copy p "Areas of Combinations of Plane Figures"
click at [382, 229] on h6 "Surface Areas and Volumes (Part-01)" at bounding box center [397, 227] width 77 height 7
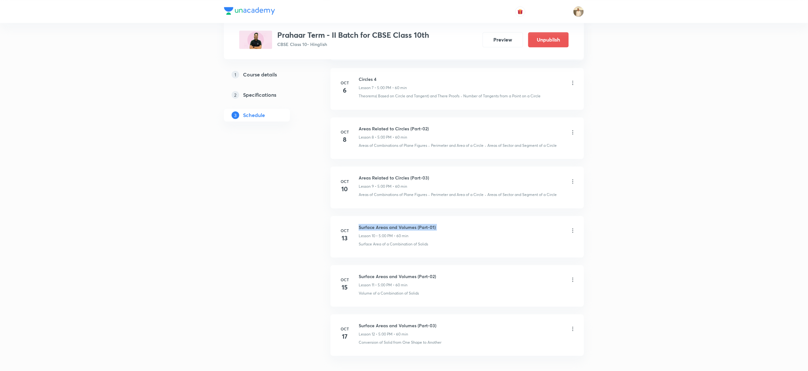
click at [382, 229] on h6 "Surface Areas and Volumes (Part-01)" at bounding box center [397, 227] width 77 height 7
copy h6 "Surface Areas and Volumes (Part-01)"
click at [381, 250] on li "[DATE] Surface Areas and Volumes (Part-01) Lesson 10 • 5:00 PM • 60 min Surface…" at bounding box center [458, 237] width 254 height 42
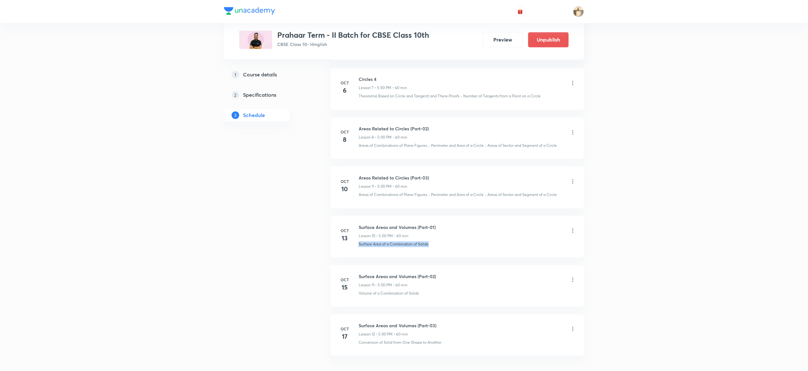
click at [381, 250] on li "[DATE] Surface Areas and Volumes (Part-01) Lesson 10 • 5:00 PM • 60 min Surface…" at bounding box center [458, 237] width 254 height 42
copy li "Surface Area of a Combination of Solids"
click at [391, 280] on h6 "Surface Areas and Volumes (Part-02)" at bounding box center [397, 276] width 77 height 7
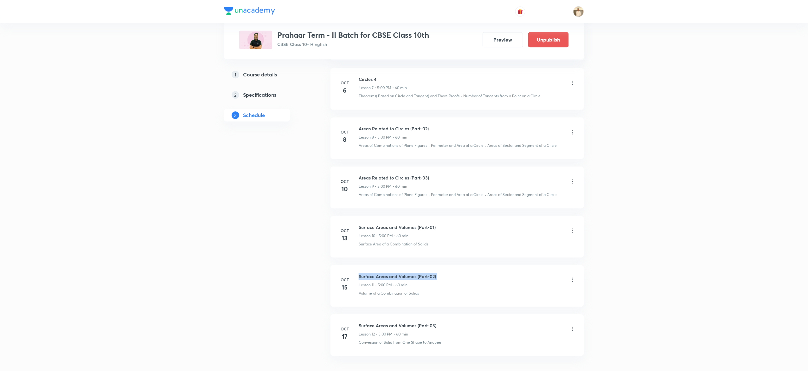
copy h6 "Surface Areas and Volumes (Part-02)"
click at [372, 294] on p "Volume of a Combination of Solids" at bounding box center [389, 293] width 60 height 6
copy li "Volume of a Combination of Solids"
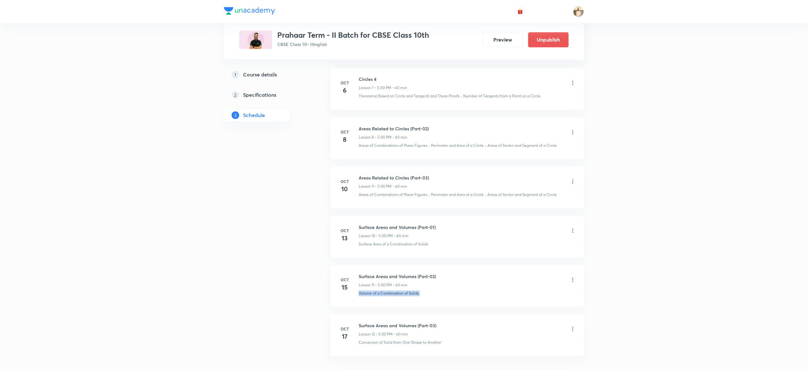
scroll to position [723, 0]
click at [379, 280] on h6 "Surface Areas and Volumes (Part-03)" at bounding box center [398, 281] width 78 height 7
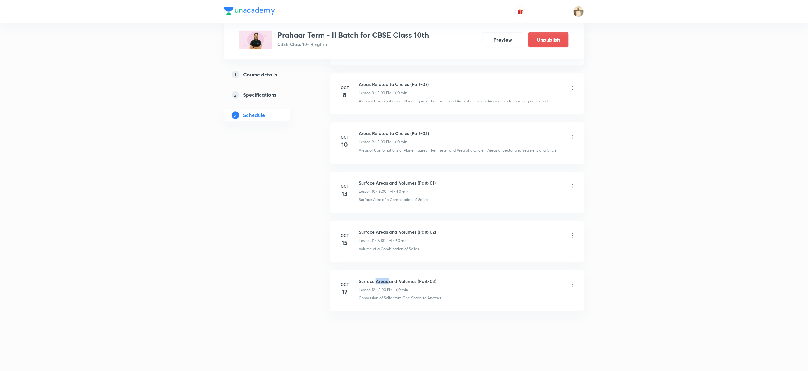
click at [379, 280] on h6 "Surface Areas and Volumes (Part-03)" at bounding box center [398, 281] width 78 height 7
copy h6 "Surface Areas and Volumes (Part-03)"
click at [386, 299] on p "Conversion of Solid from One Shape to Another" at bounding box center [400, 298] width 83 height 6
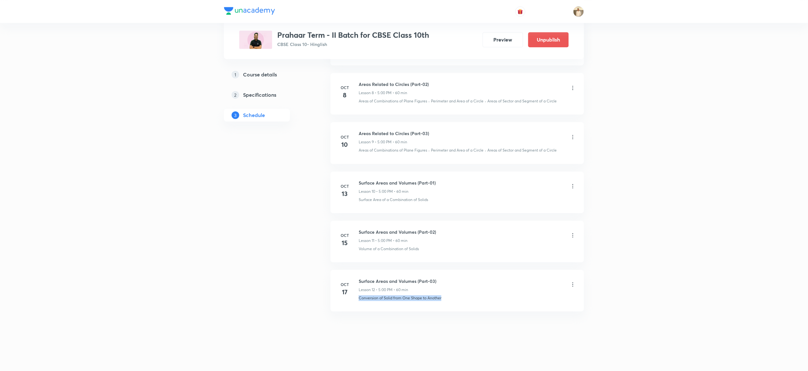
click at [386, 299] on p "Conversion of Solid from One Shape to Another" at bounding box center [400, 298] width 83 height 6
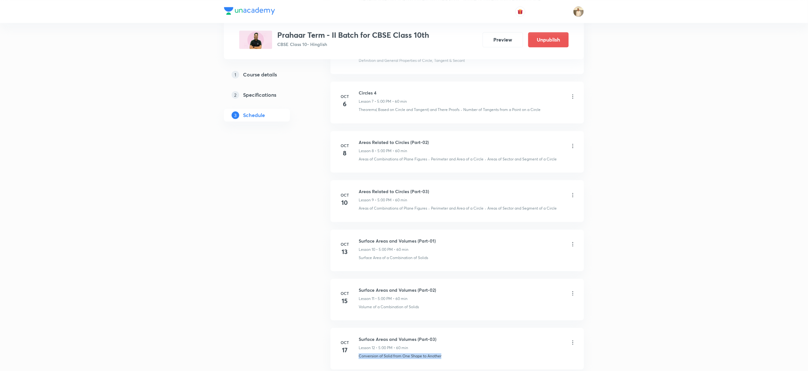
scroll to position [661, 0]
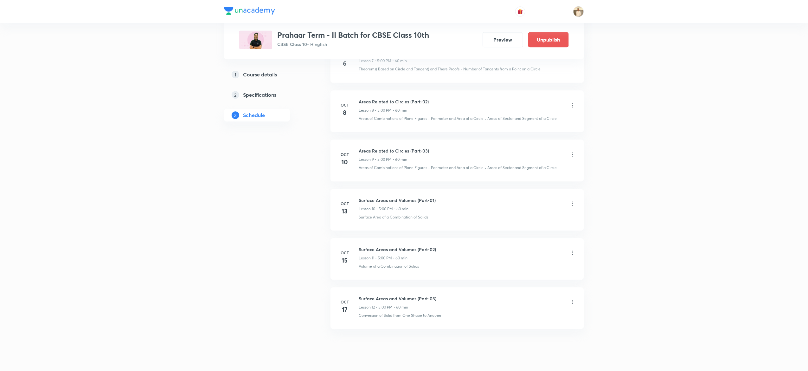
scroll to position [703, 0]
click at [573, 107] on icon at bounding box center [573, 105] width 6 height 6
click at [528, 138] on li "Delete" at bounding box center [537, 136] width 69 height 12
click at [572, 158] on div at bounding box center [573, 155] width 6 height 6
click at [574, 205] on div at bounding box center [573, 204] width 6 height 6
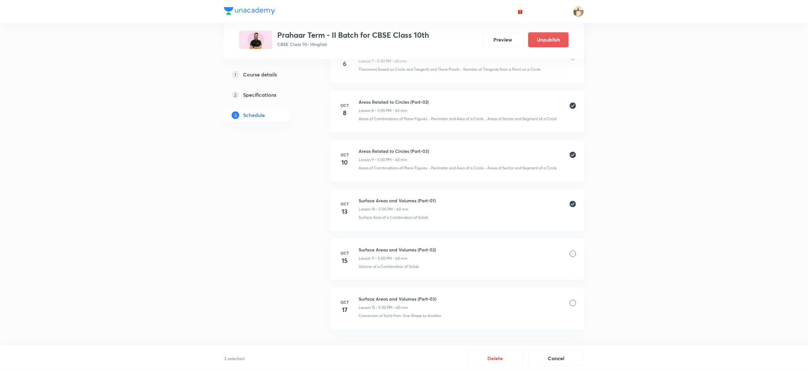
click at [571, 257] on div at bounding box center [573, 253] width 6 height 6
click at [574, 309] on div "Surface Areas and Volumes (Part-03) Lesson 12 • 5:00 PM • 60 min" at bounding box center [467, 302] width 217 height 15
click at [574, 306] on div at bounding box center [573, 303] width 6 height 6
click at [477, 360] on button "Delete" at bounding box center [496, 357] width 56 height 15
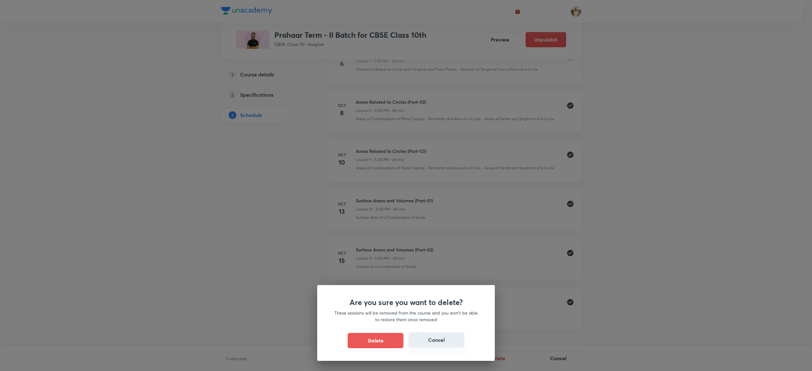
click at [441, 342] on button "Cancel" at bounding box center [436, 339] width 56 height 15
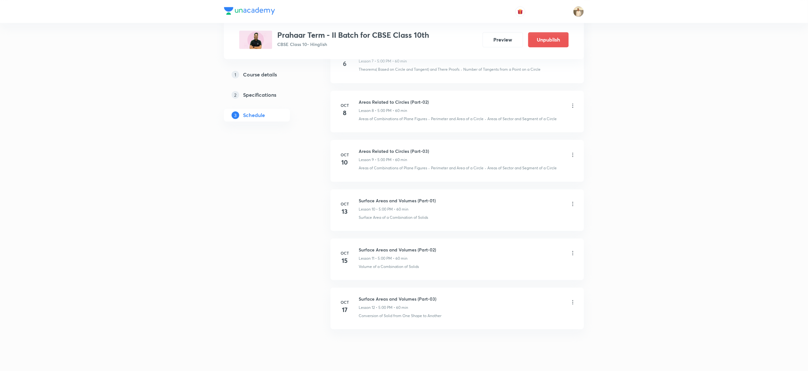
click at [575, 107] on icon at bounding box center [573, 105] width 6 height 6
click at [527, 140] on li "Delete" at bounding box center [537, 136] width 69 height 12
click at [573, 156] on div at bounding box center [573, 155] width 6 height 6
click at [575, 205] on div at bounding box center [573, 204] width 6 height 6
click at [572, 255] on div at bounding box center [573, 253] width 6 height 6
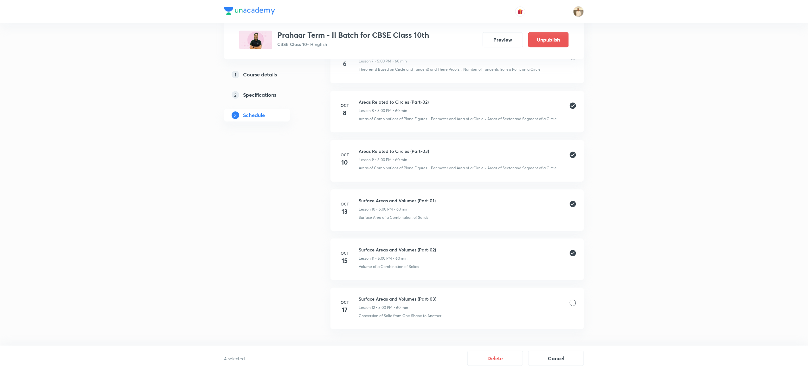
click at [573, 306] on div at bounding box center [573, 303] width 6 height 6
click at [501, 357] on button "Delete" at bounding box center [496, 357] width 56 height 15
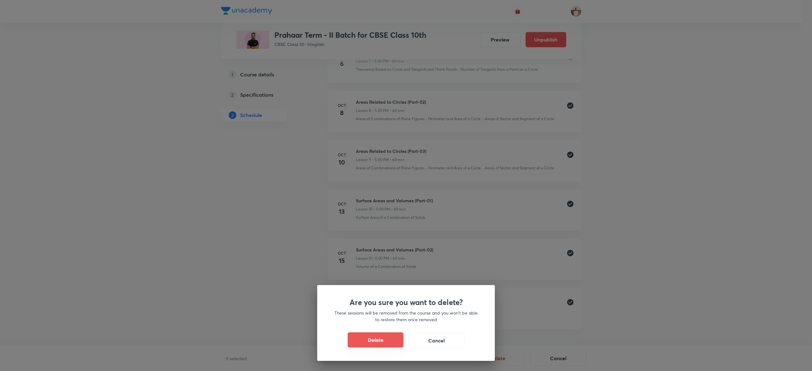
click at [371, 340] on button "Delete" at bounding box center [375, 339] width 56 height 15
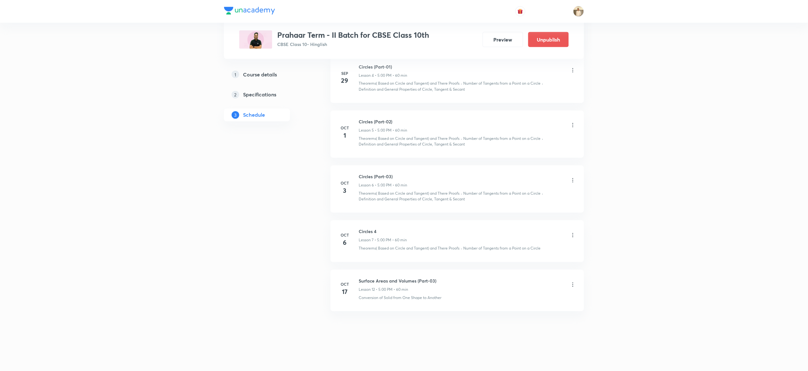
scroll to position [476, 0]
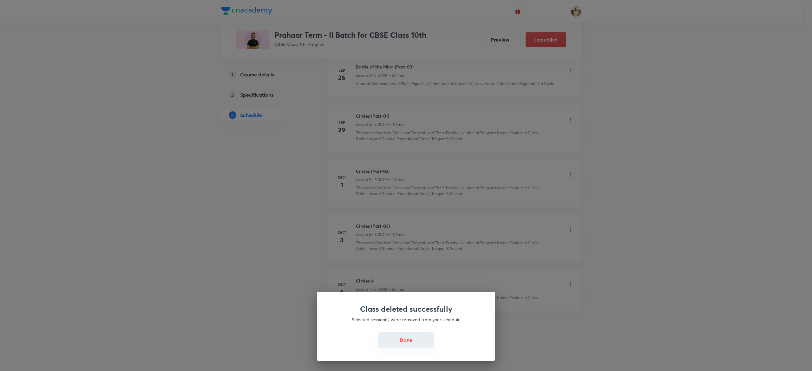
click at [412, 343] on button "Done" at bounding box center [406, 339] width 56 height 15
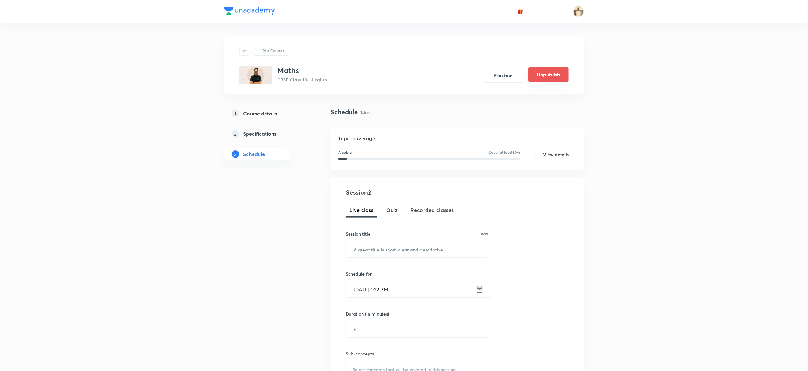
click at [545, 77] on button "Unpublish" at bounding box center [549, 74] width 41 height 15
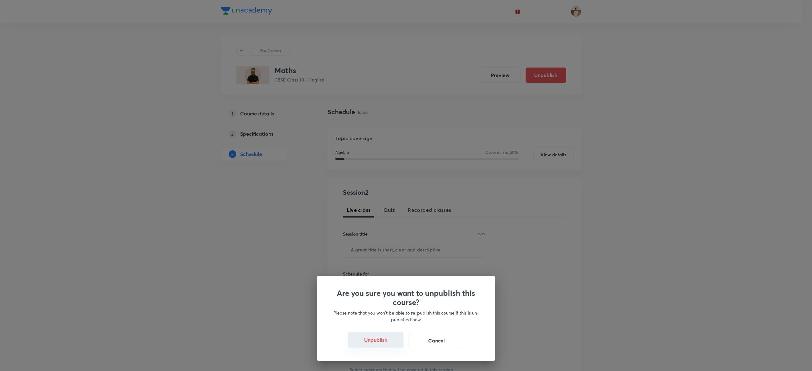
click at [376, 342] on button "Unpublish" at bounding box center [375, 339] width 56 height 15
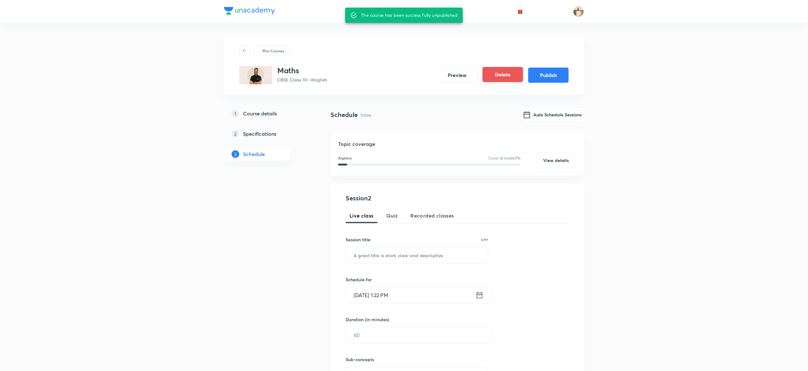
click at [502, 71] on button "Delete" at bounding box center [503, 74] width 41 height 15
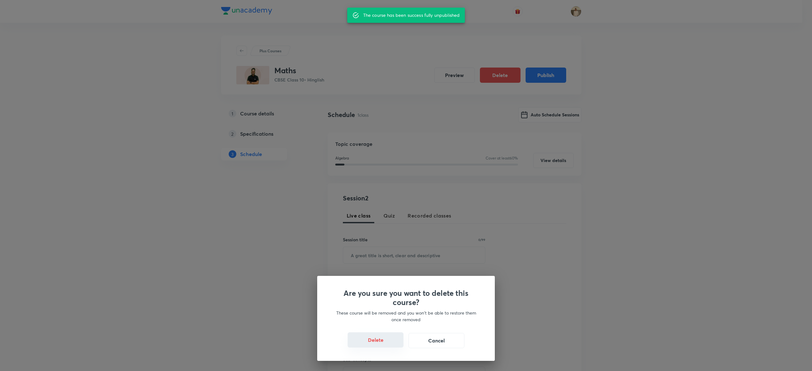
click at [367, 338] on button "Delete" at bounding box center [375, 339] width 56 height 15
